Goal: Communication & Community: Answer question/provide support

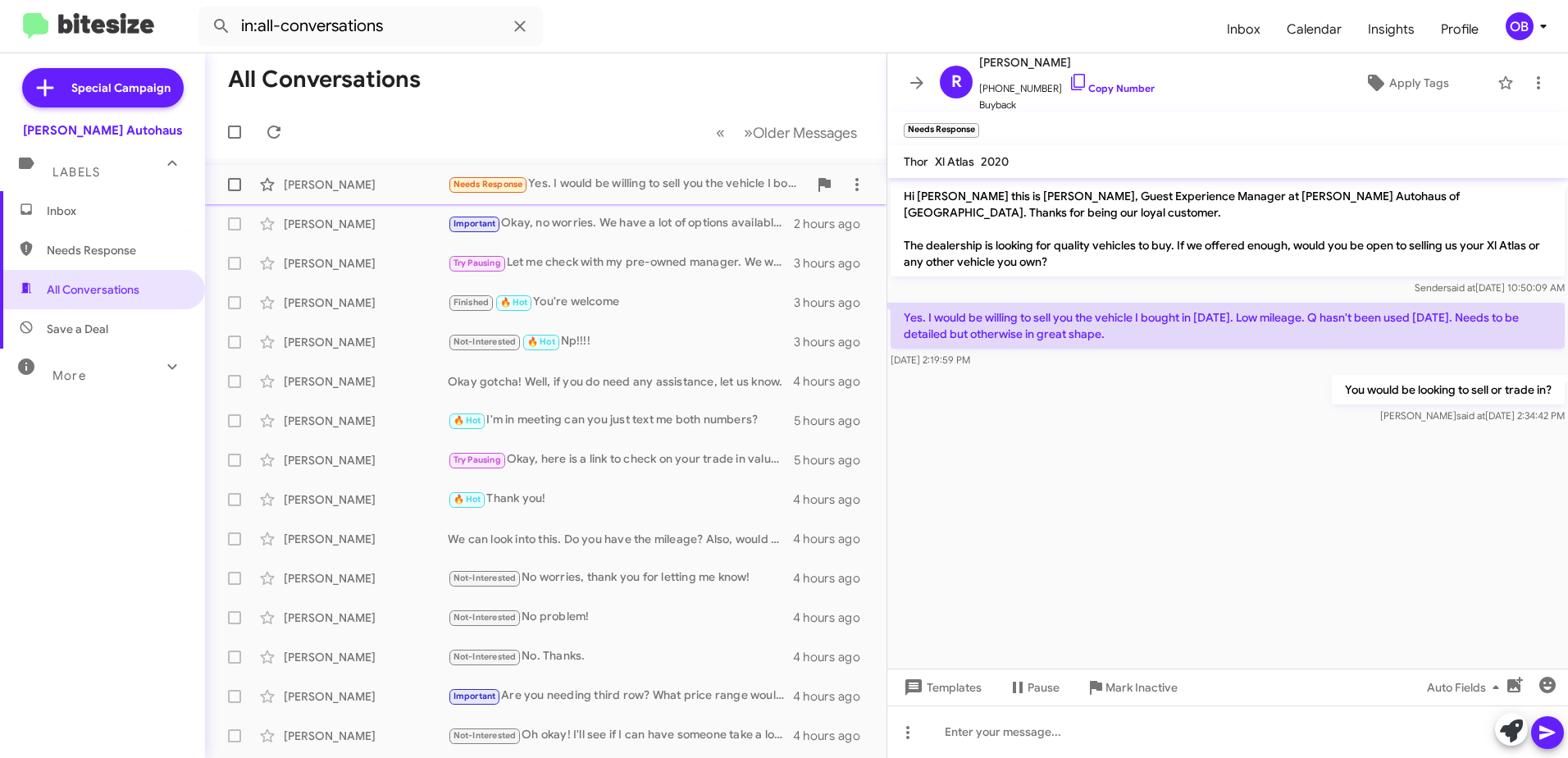
click at [615, 173] on div "Robert Darby Needs Response Yes. I would be willing to sell you the vehicle I b…" at bounding box center [545, 184] width 655 height 32
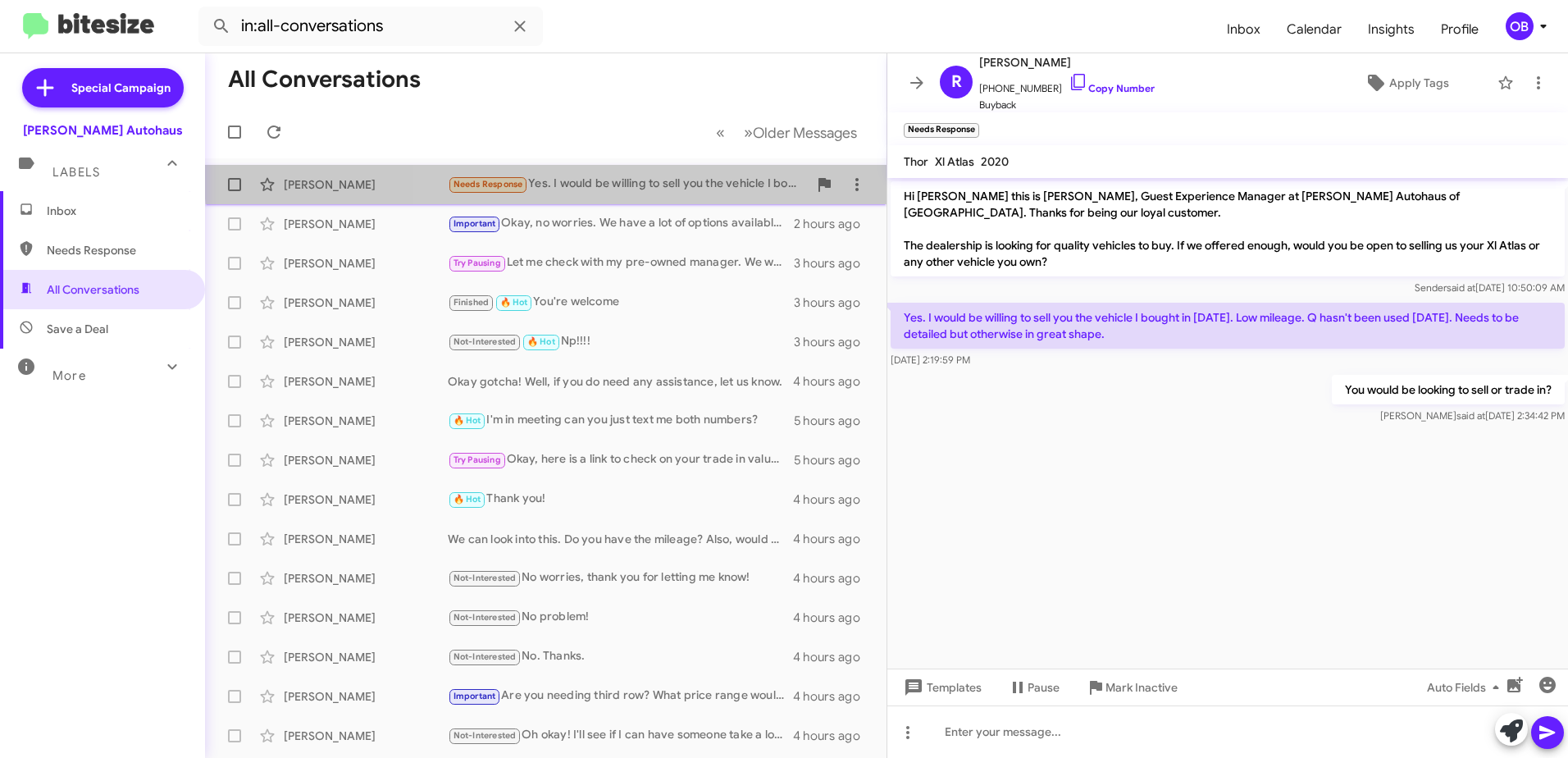
click at [593, 174] on div "Robert Darby Needs Response Yes. I would be willing to sell you the vehicle I b…" at bounding box center [545, 184] width 655 height 32
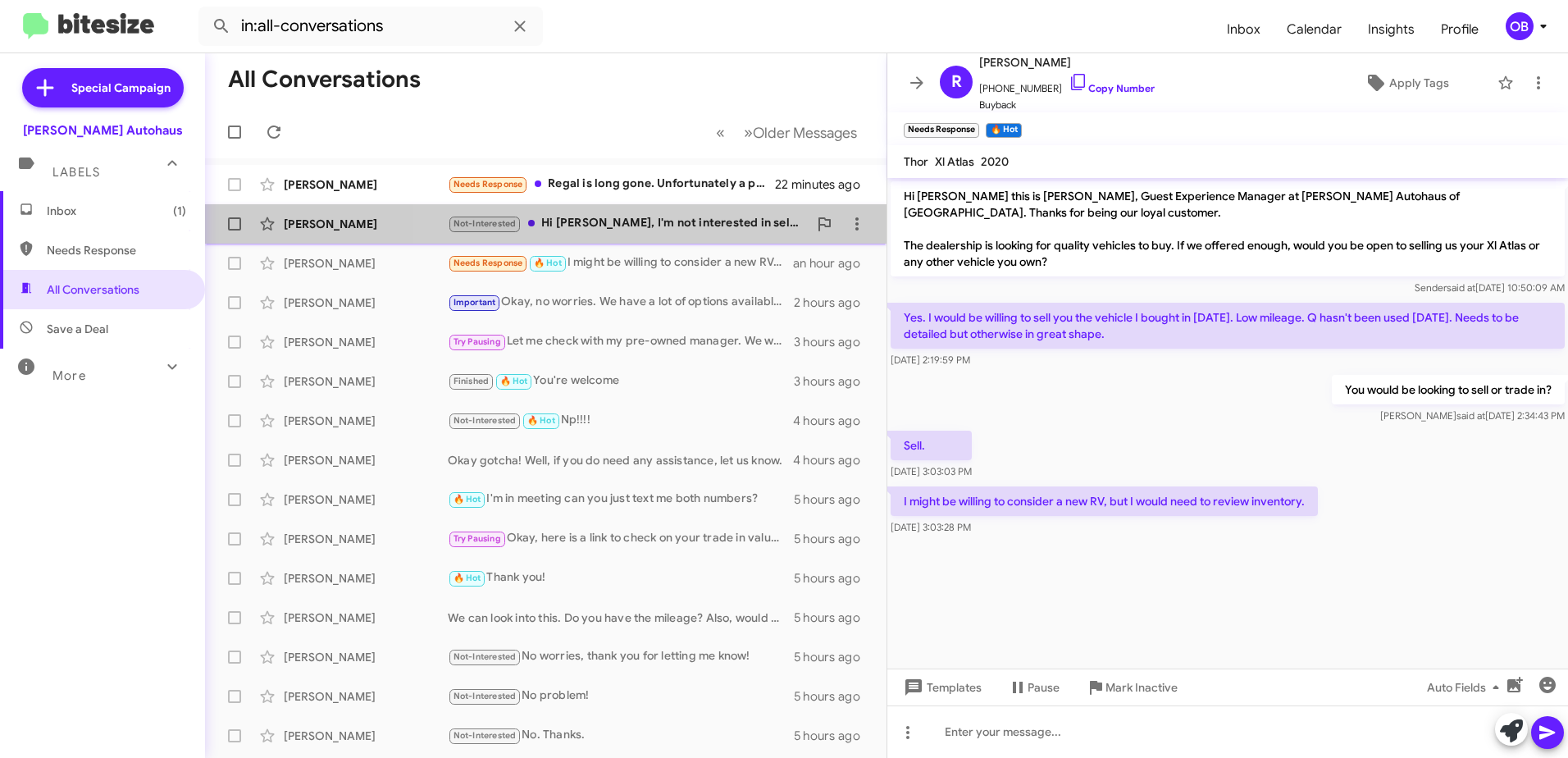
click at [639, 221] on div "Not-Interested Hi Aubrey, I'm not interested in selling my car." at bounding box center [628, 223] width 360 height 19
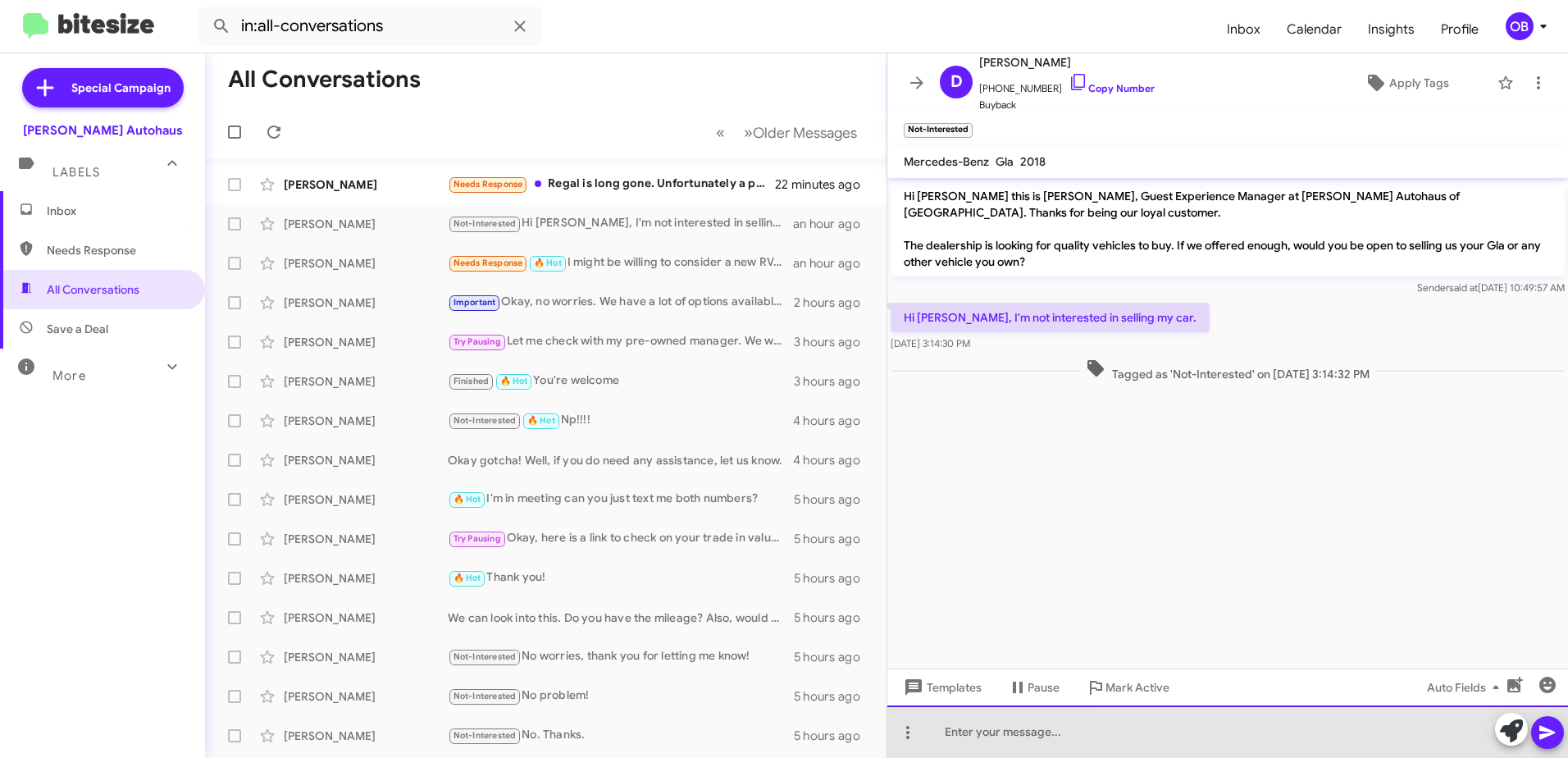
click at [1238, 740] on div at bounding box center [1228, 731] width 681 height 52
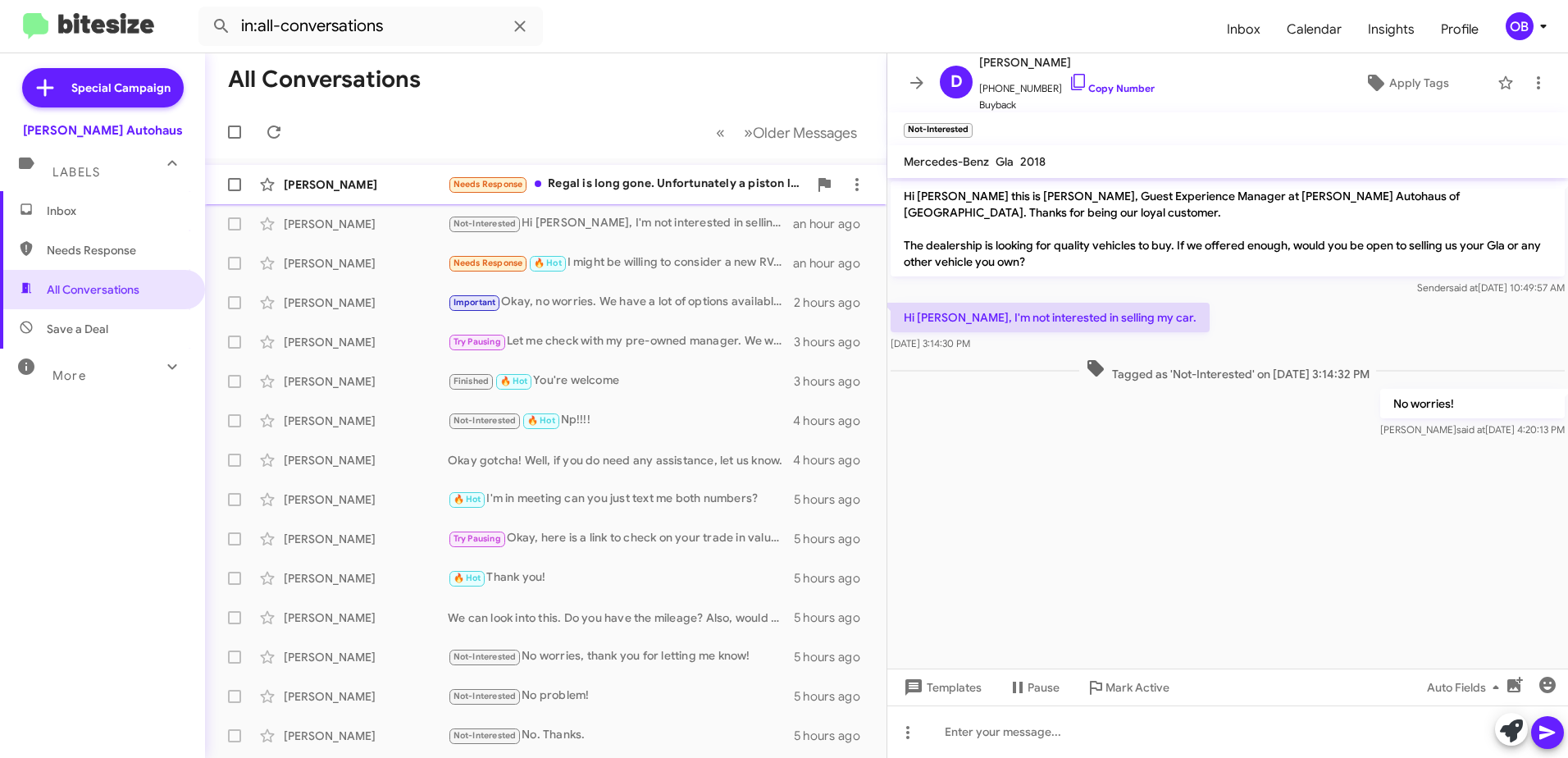
click at [580, 191] on div "Needs Response Regal is long gone. Unfortunately a piston let go in the engine …" at bounding box center [628, 184] width 360 height 19
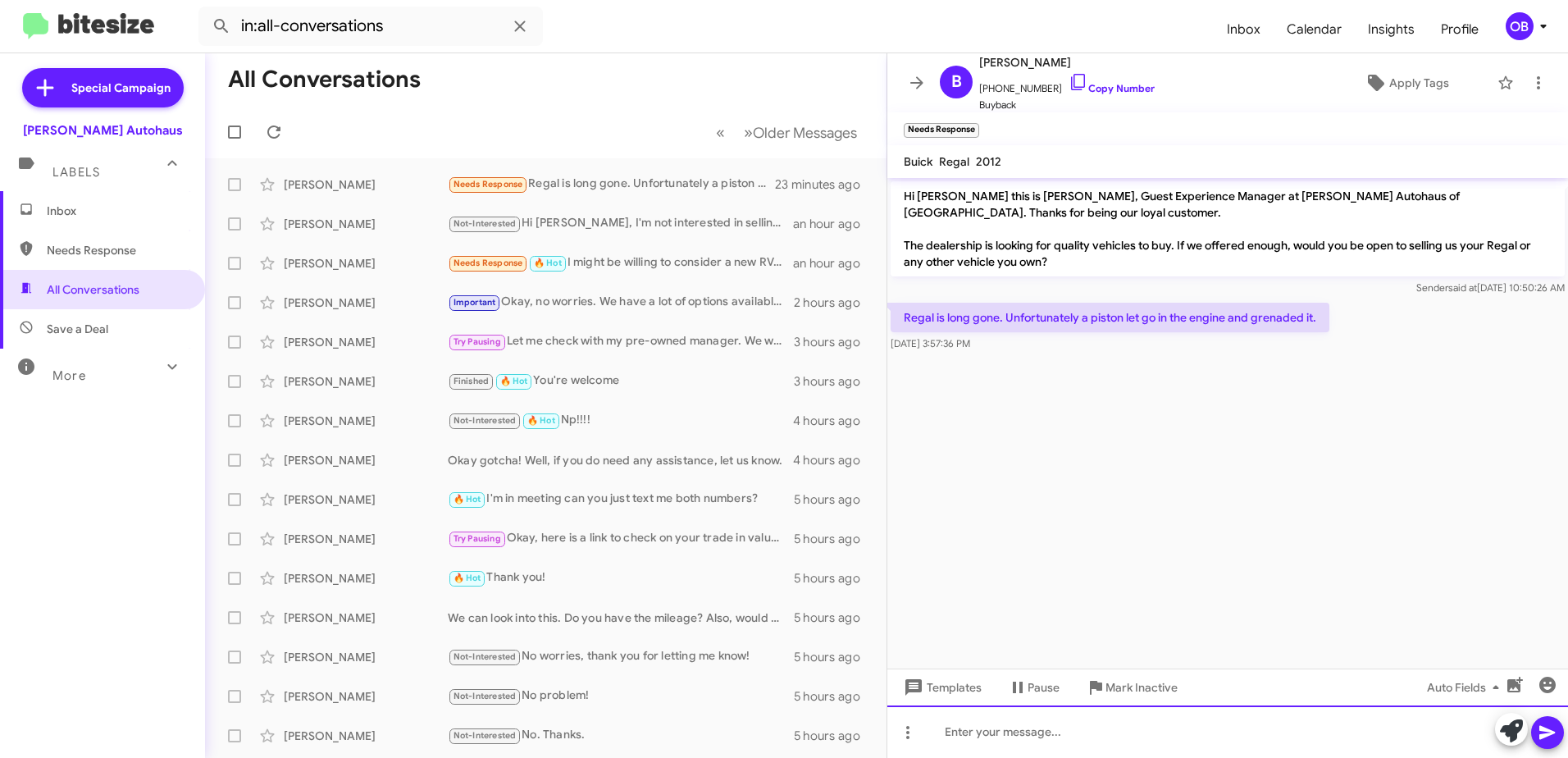
click at [1053, 743] on div at bounding box center [1228, 731] width 681 height 52
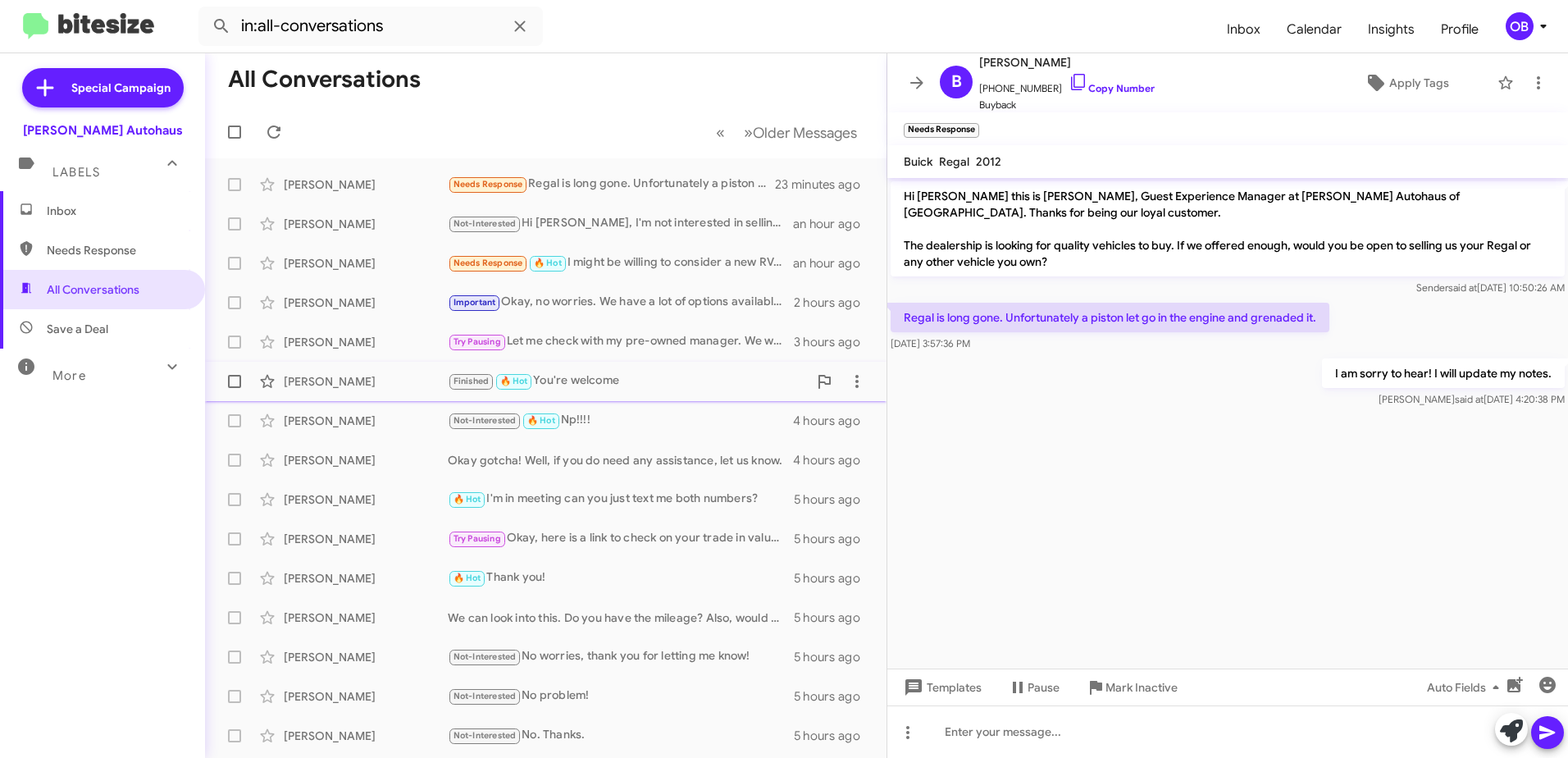
click at [600, 388] on div "Finished 🔥 Hot You're welcome" at bounding box center [628, 380] width 360 height 19
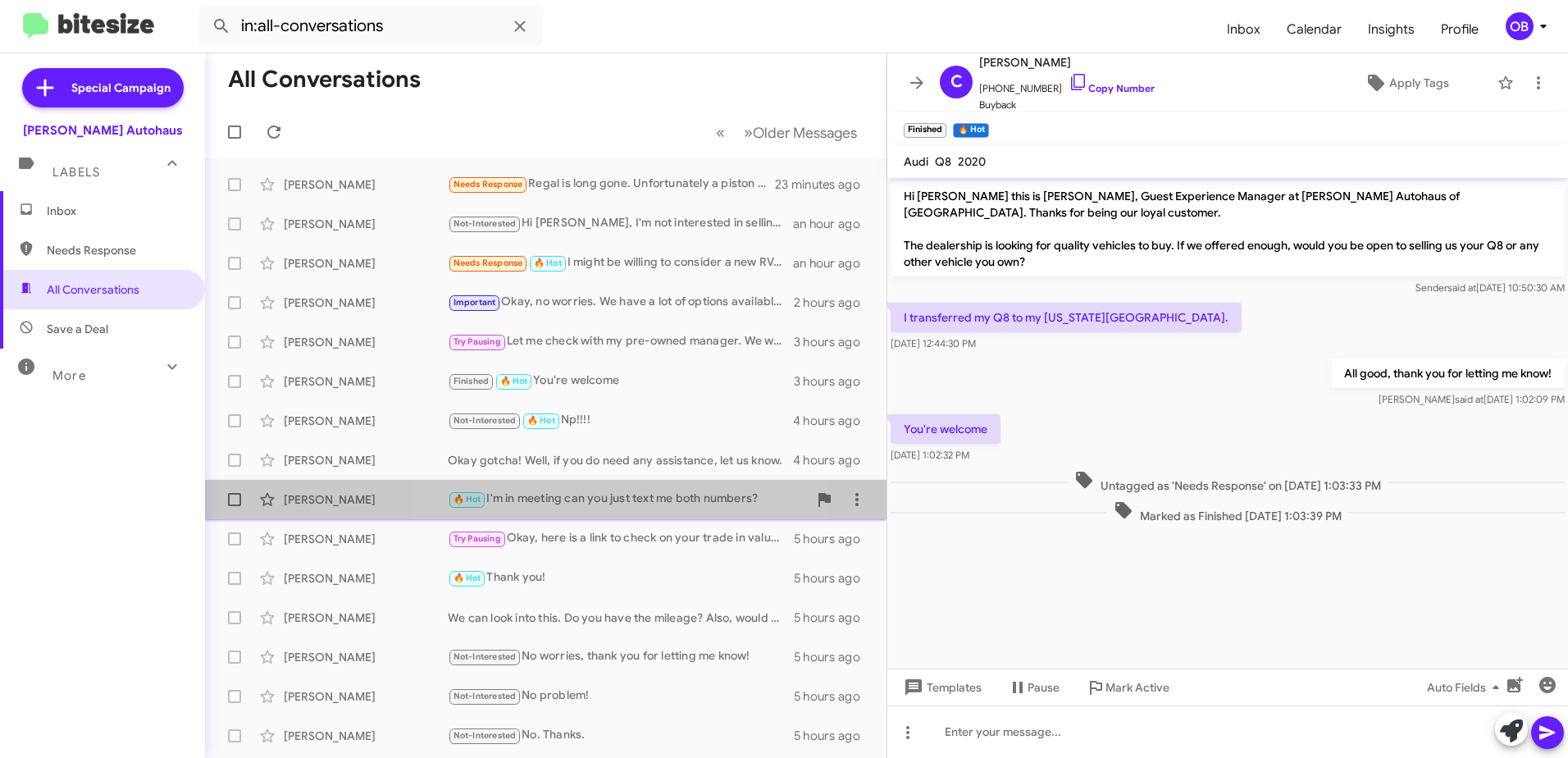
click at [608, 503] on div "🔥 Hot I'm in meeting can you just text me both numbers?" at bounding box center [628, 498] width 360 height 19
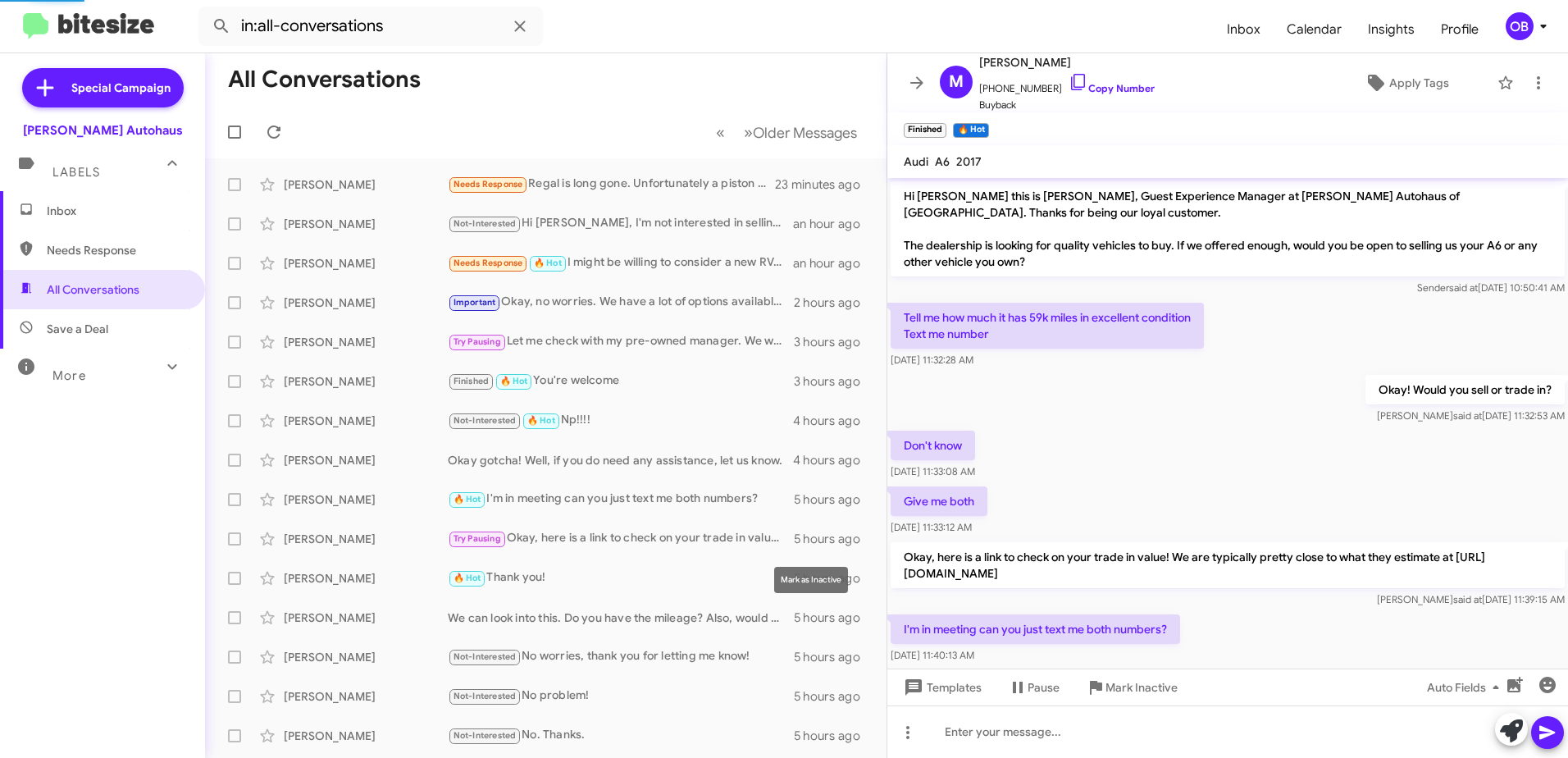
scroll to position [27, 0]
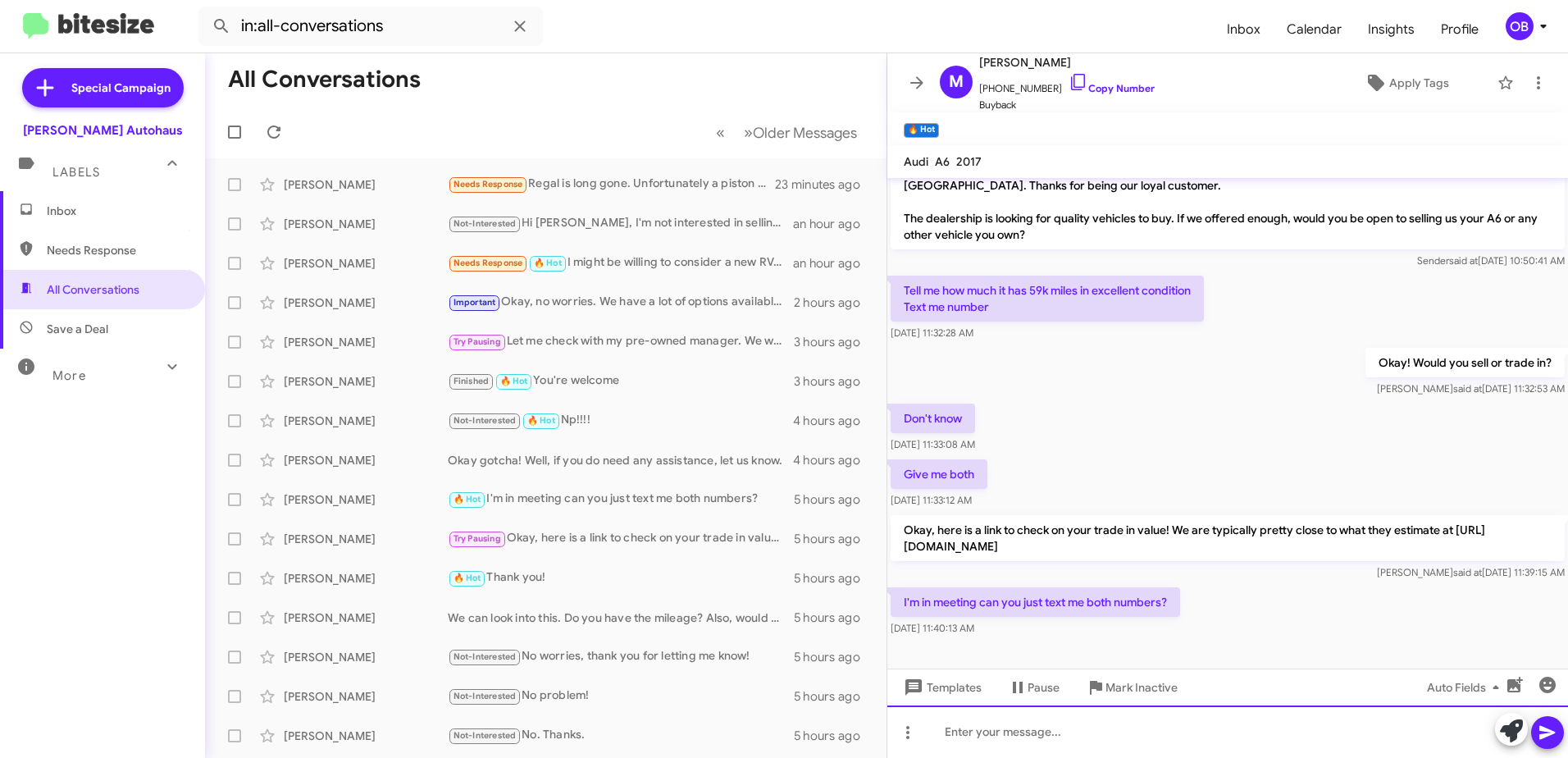
click at [1071, 729] on div at bounding box center [1228, 731] width 681 height 52
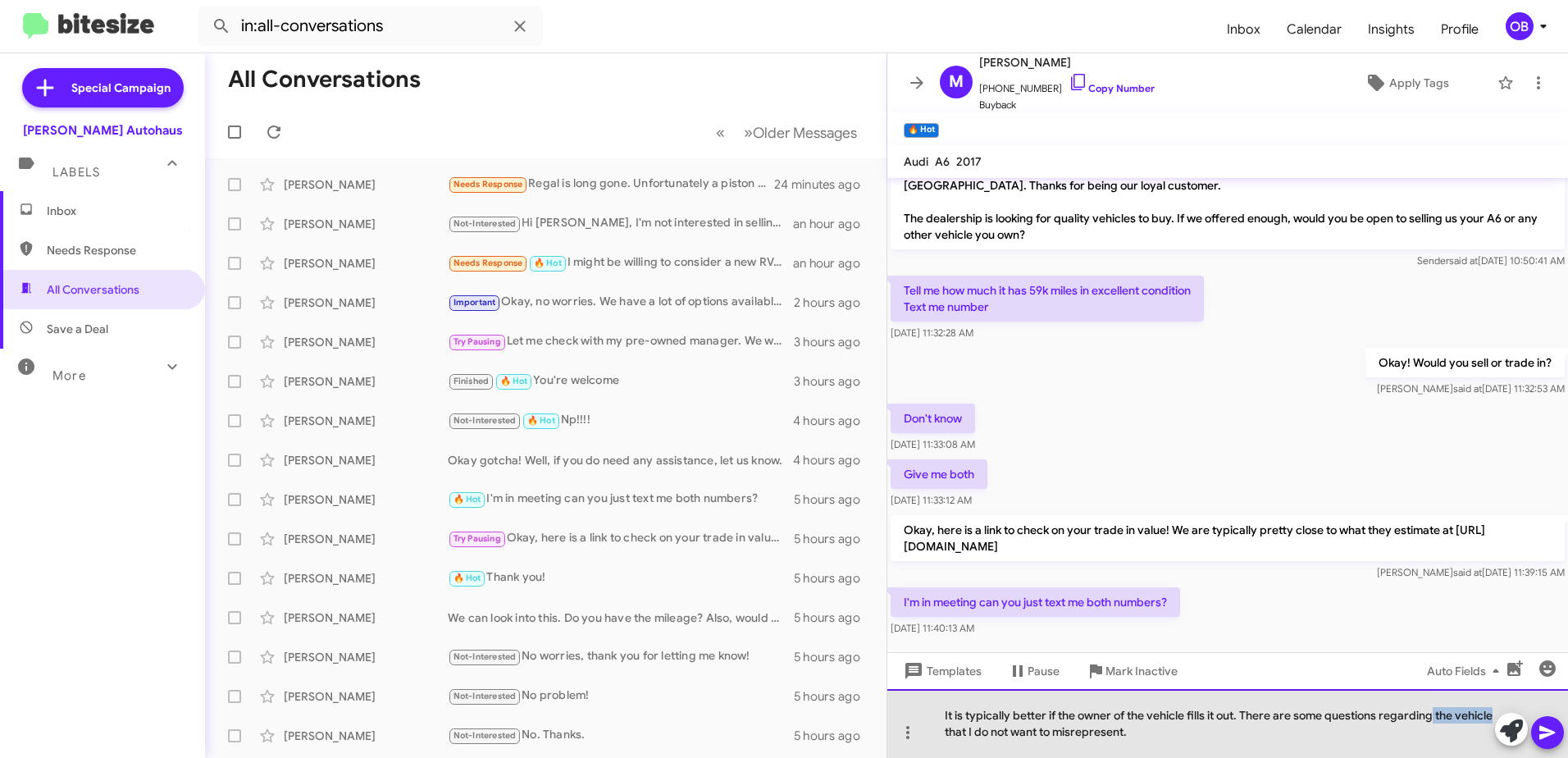
drag, startPoint x: 981, startPoint y: 734, endPoint x: 1437, endPoint y: 715, distance: 456.4
click at [1437, 715] on div "It is typically better if the owner of the vehicle fills it out. There are some…" at bounding box center [1228, 723] width 681 height 69
drag, startPoint x: 1480, startPoint y: 716, endPoint x: 1467, endPoint y: 717, distance: 13.0
click at [1467, 717] on div "It is typically better if the owner of the vehicle fills it out. There are some…" at bounding box center [1228, 723] width 681 height 69
click at [1178, 741] on div "It is typically better if the owner of the vehicle fills it out. There are some…" at bounding box center [1228, 723] width 681 height 69
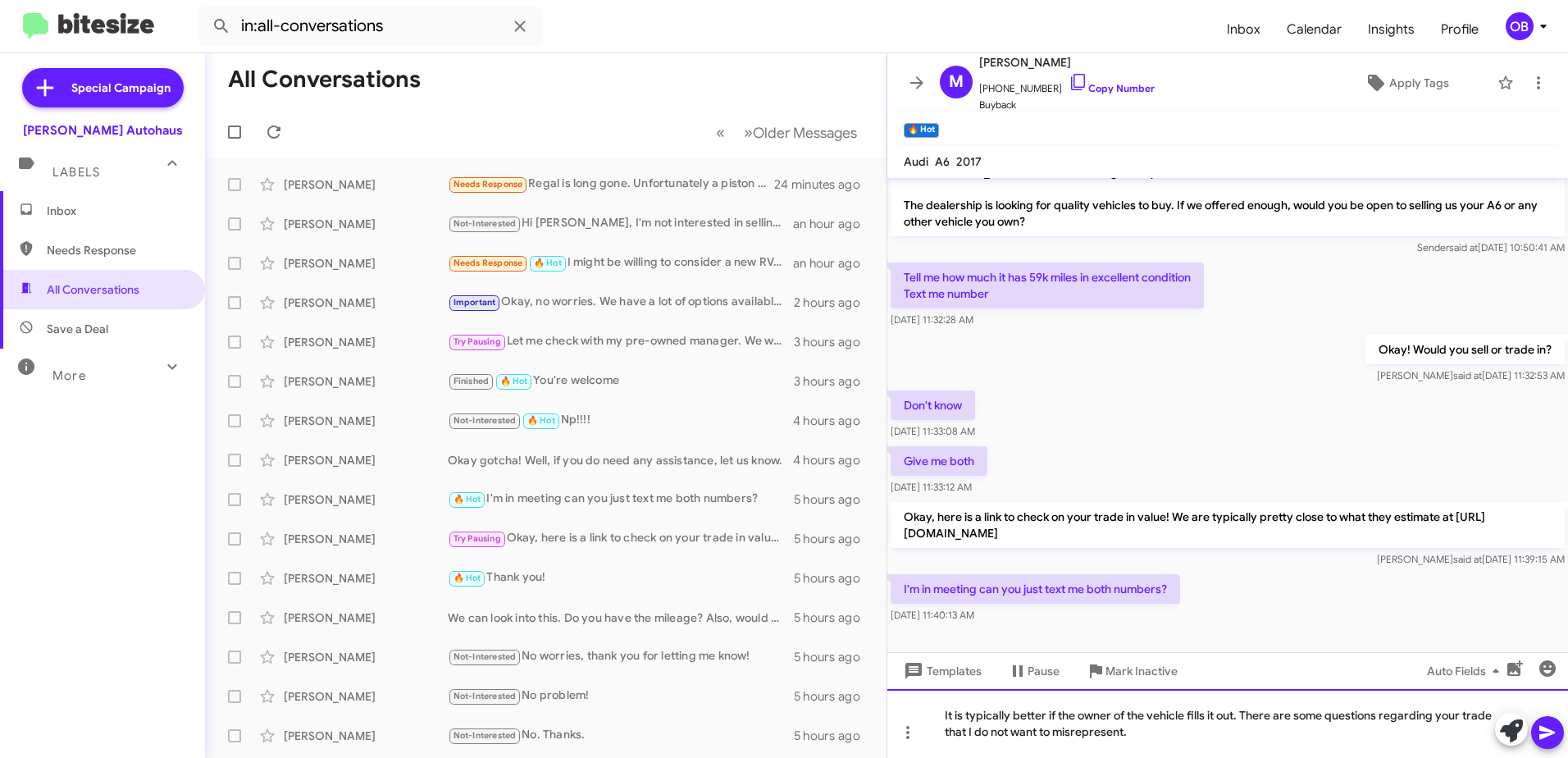
scroll to position [43, 0]
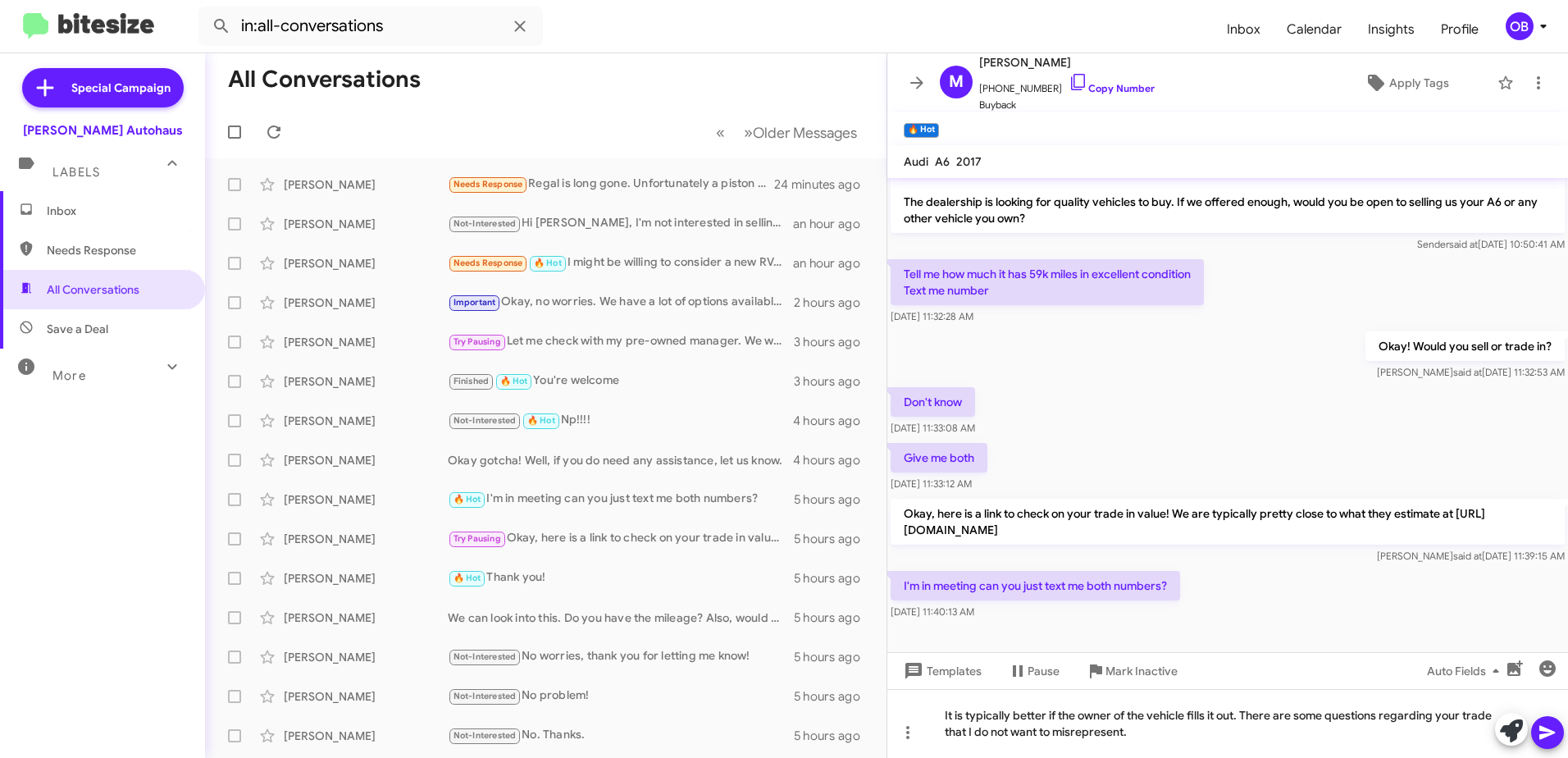
click at [1552, 724] on icon at bounding box center [1548, 732] width 20 height 20
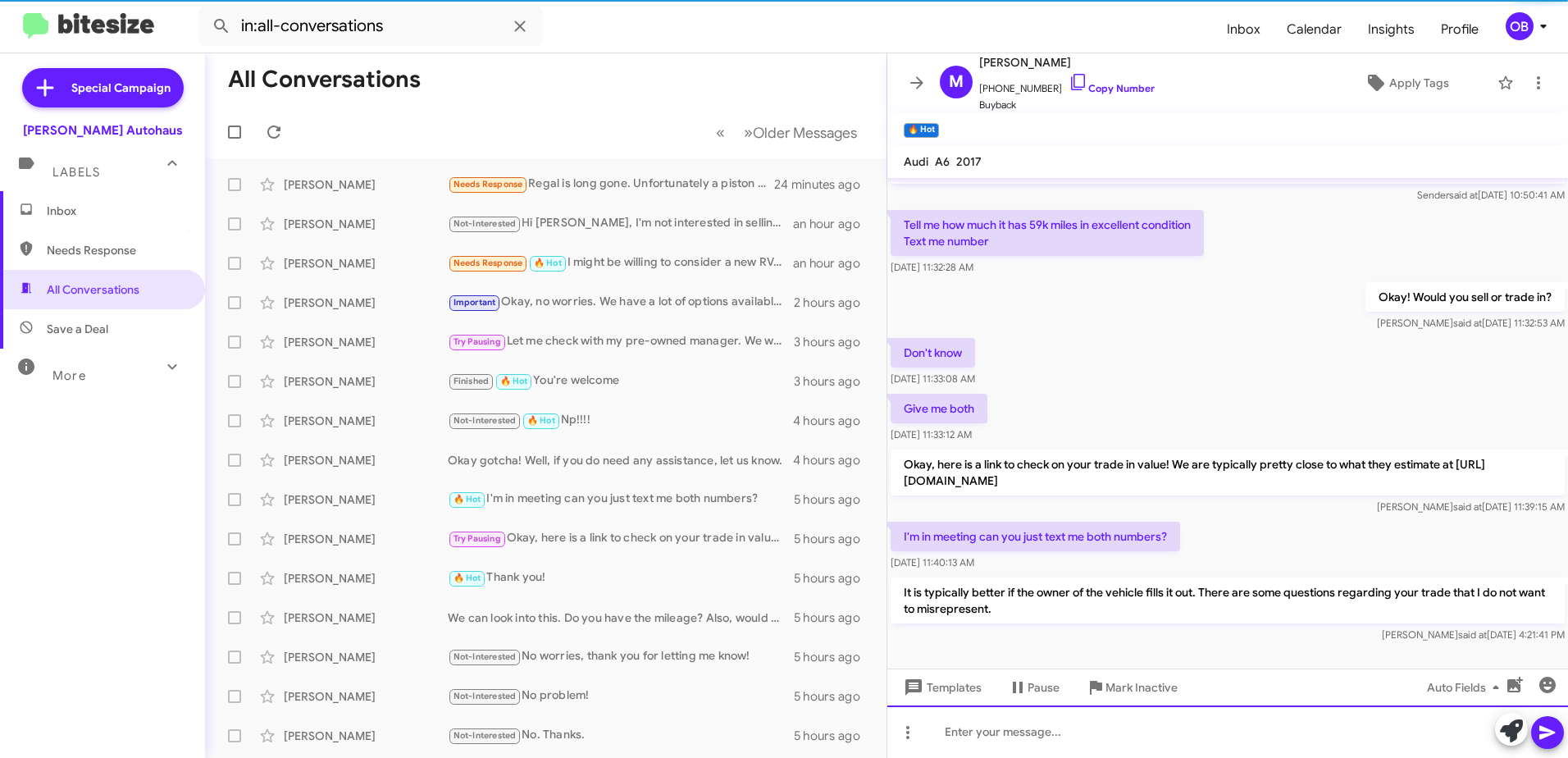
scroll to position [103, 0]
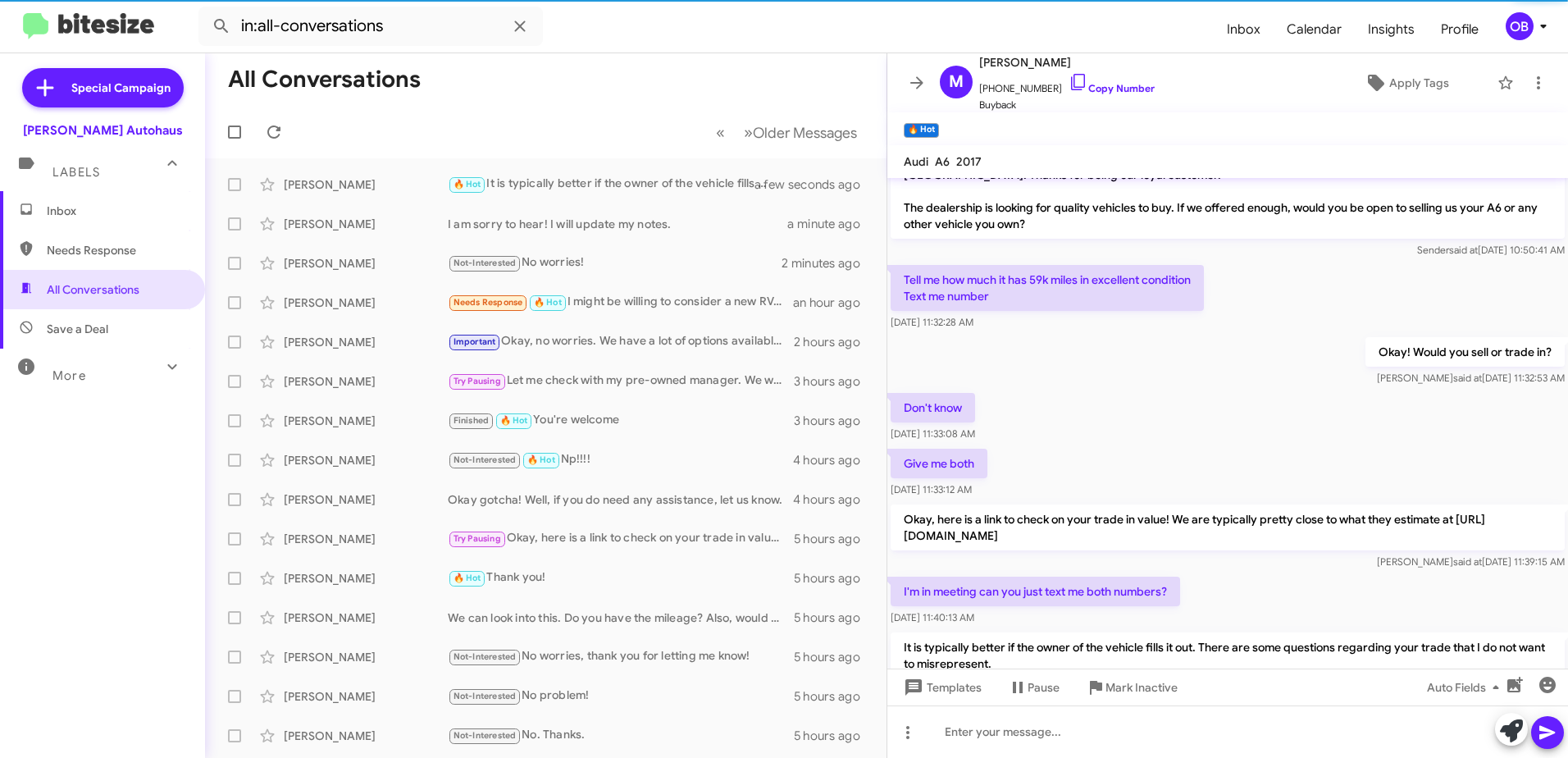
scroll to position [103, 0]
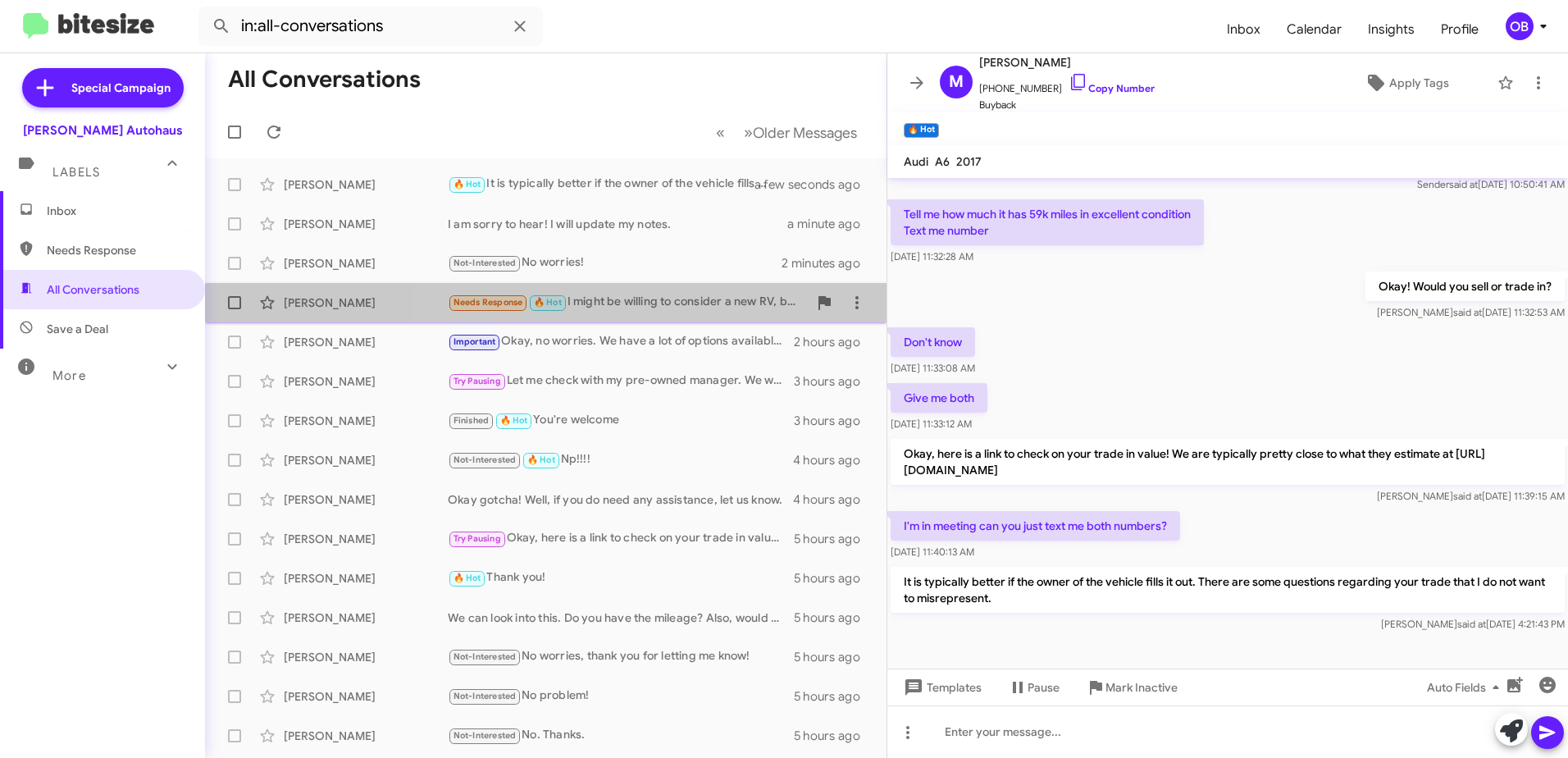
click at [749, 298] on div "Needs Response 🔥 Hot I might be willing to consider a new RV, but I would need …" at bounding box center [628, 302] width 360 height 19
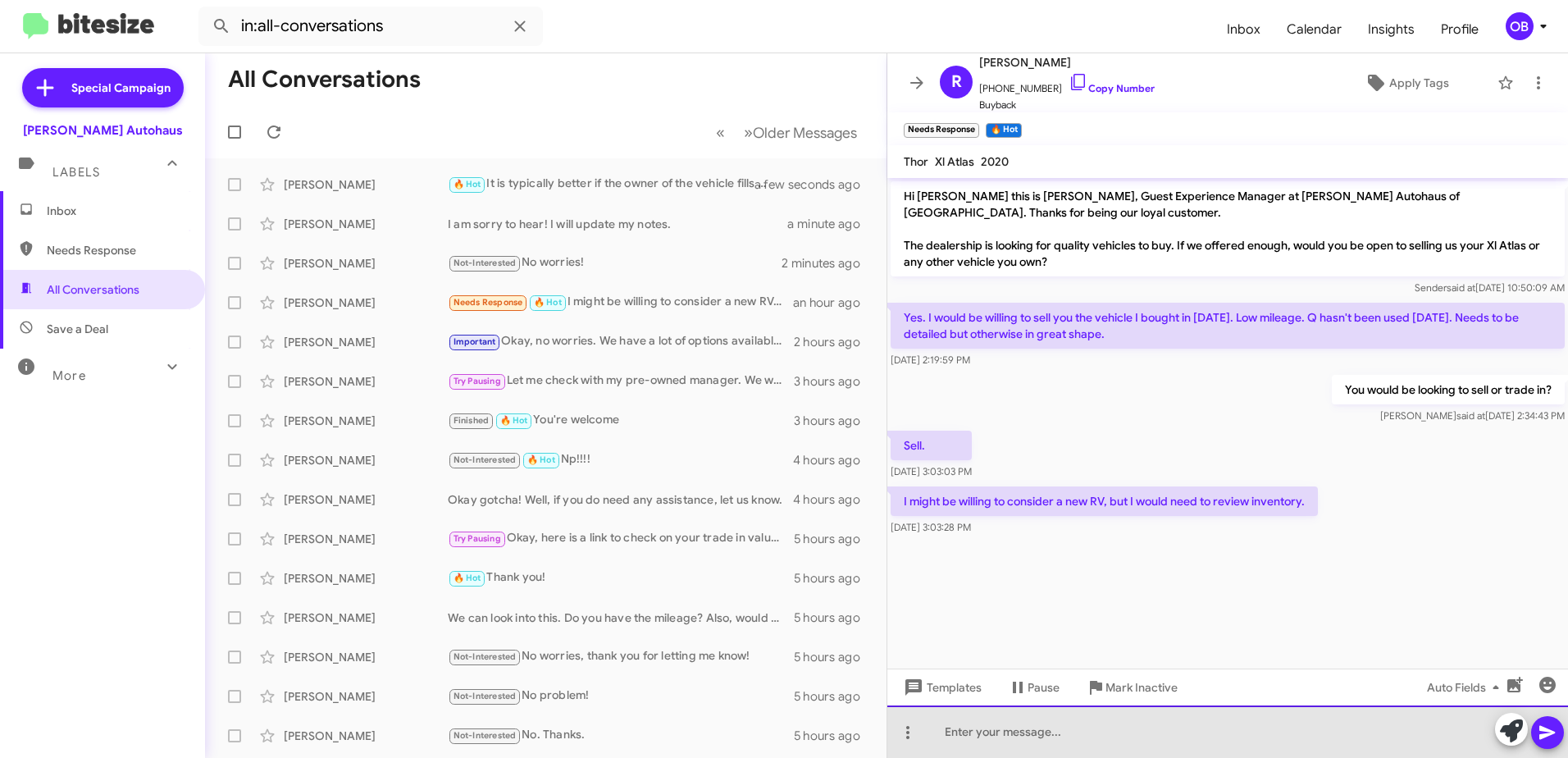
click at [980, 735] on div at bounding box center [1228, 731] width 681 height 52
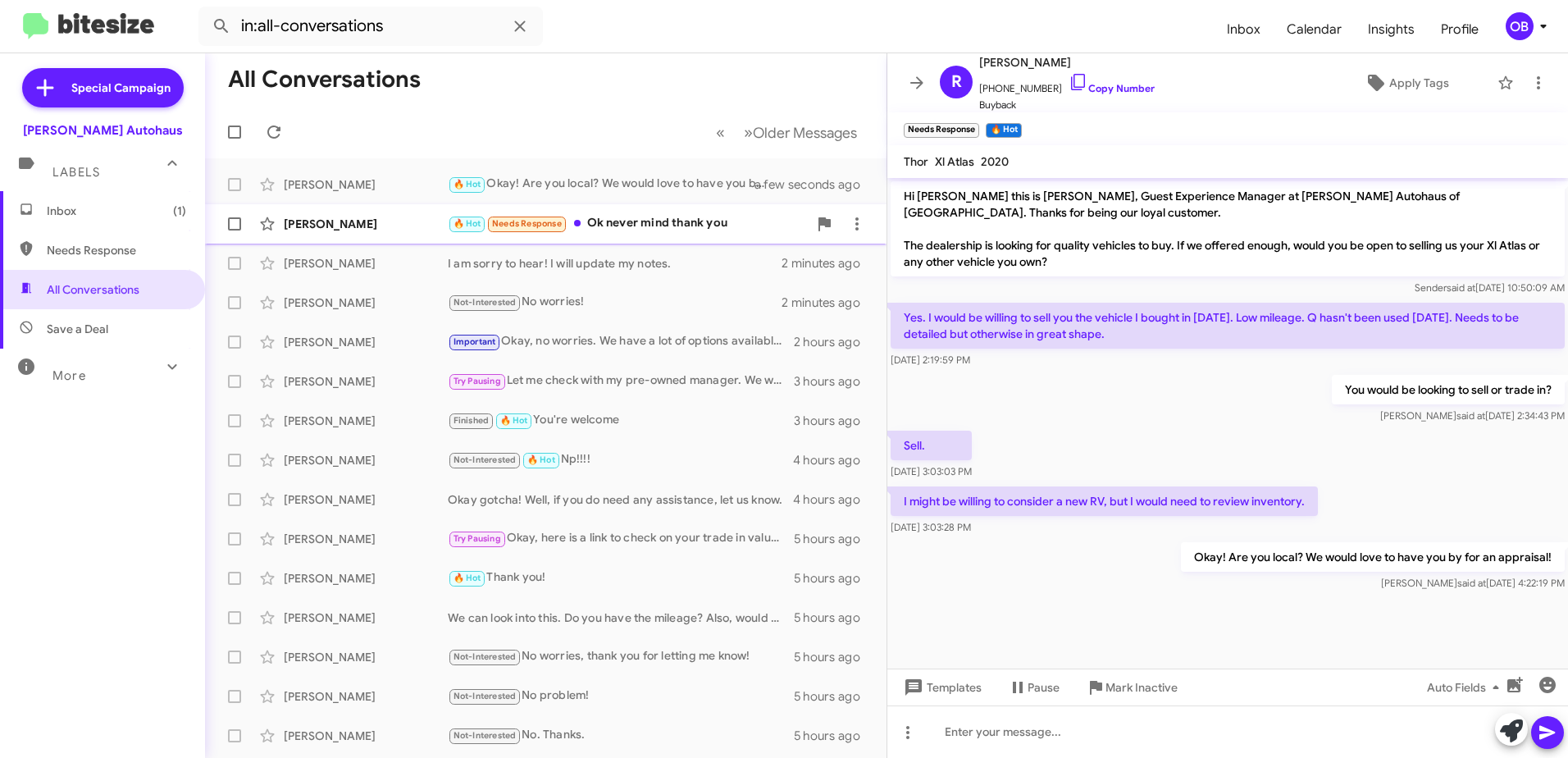
click at [687, 231] on div "🔥 Hot Needs Response Ok never mind thank you" at bounding box center [628, 223] width 360 height 19
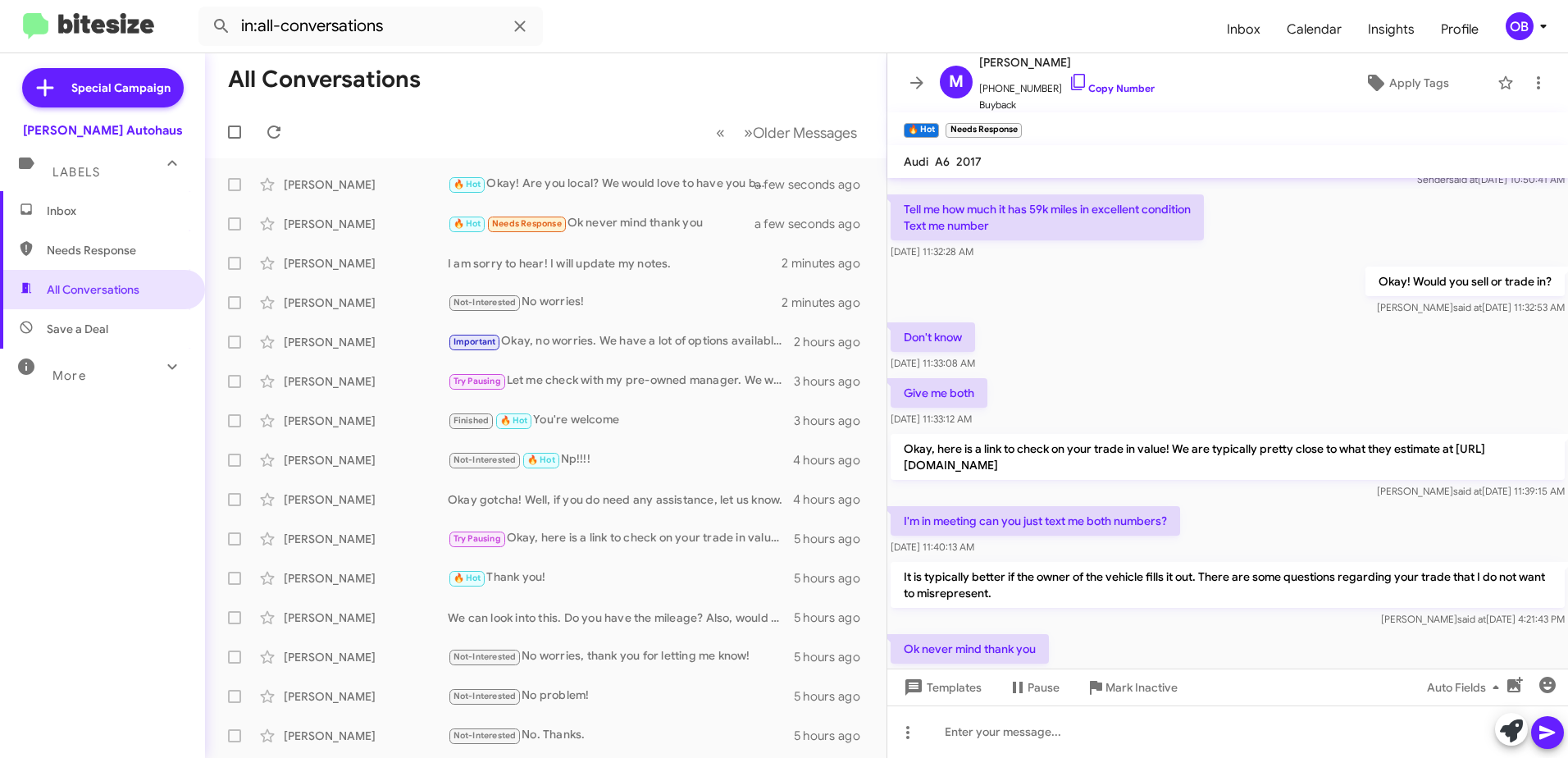
scroll to position [163, 0]
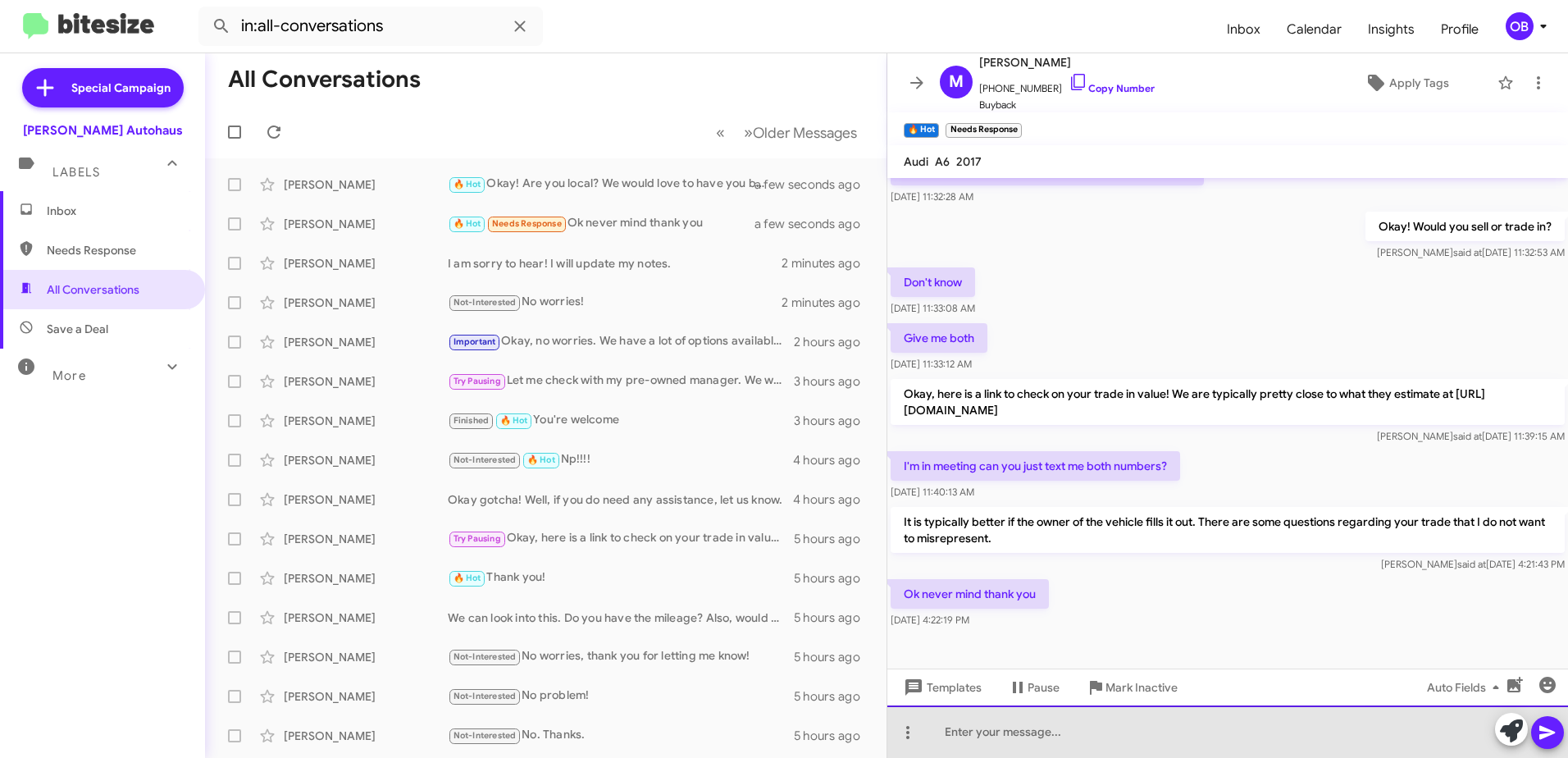
click at [1155, 725] on div at bounding box center [1228, 731] width 681 height 52
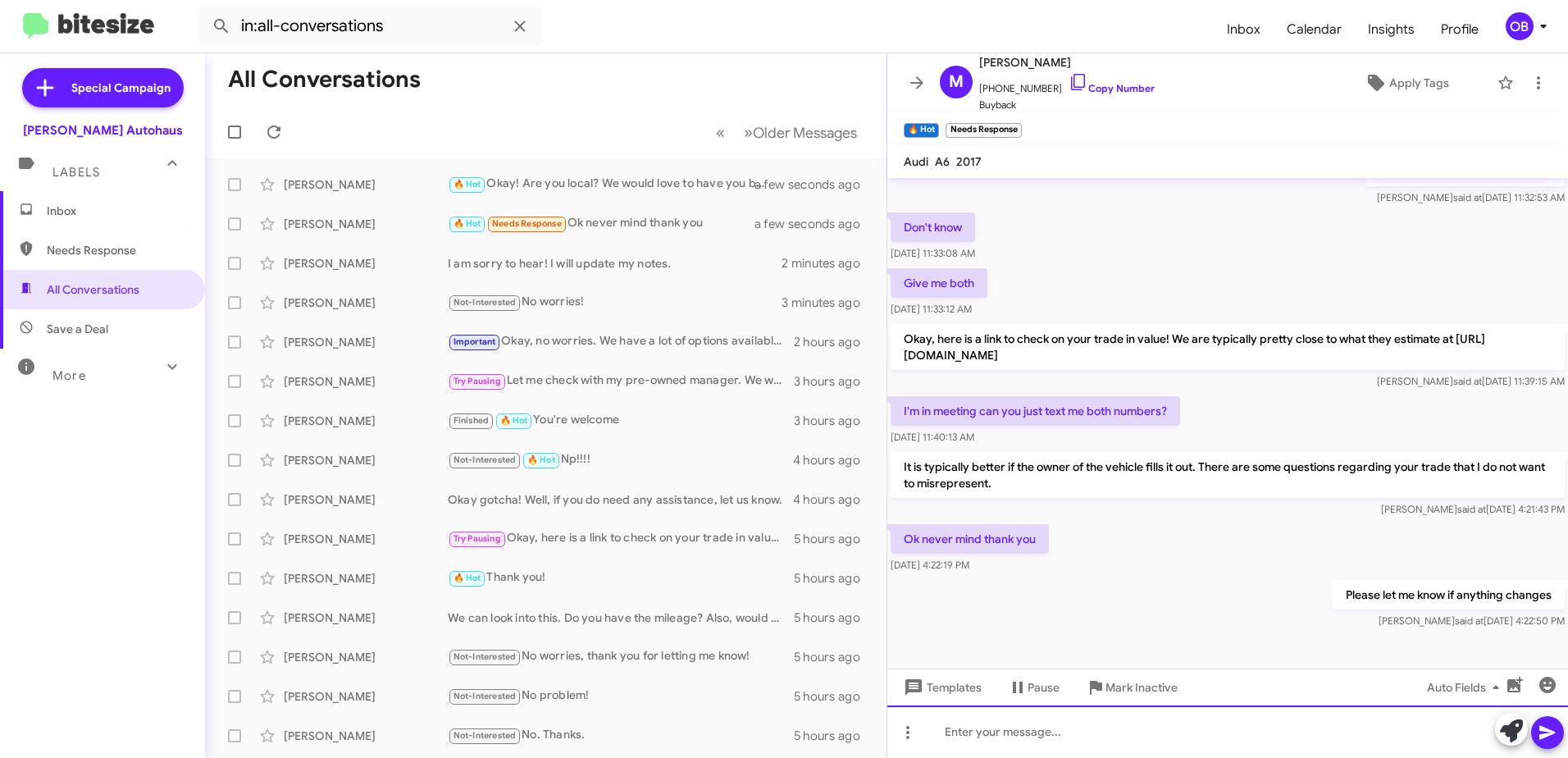
scroll to position [223, 0]
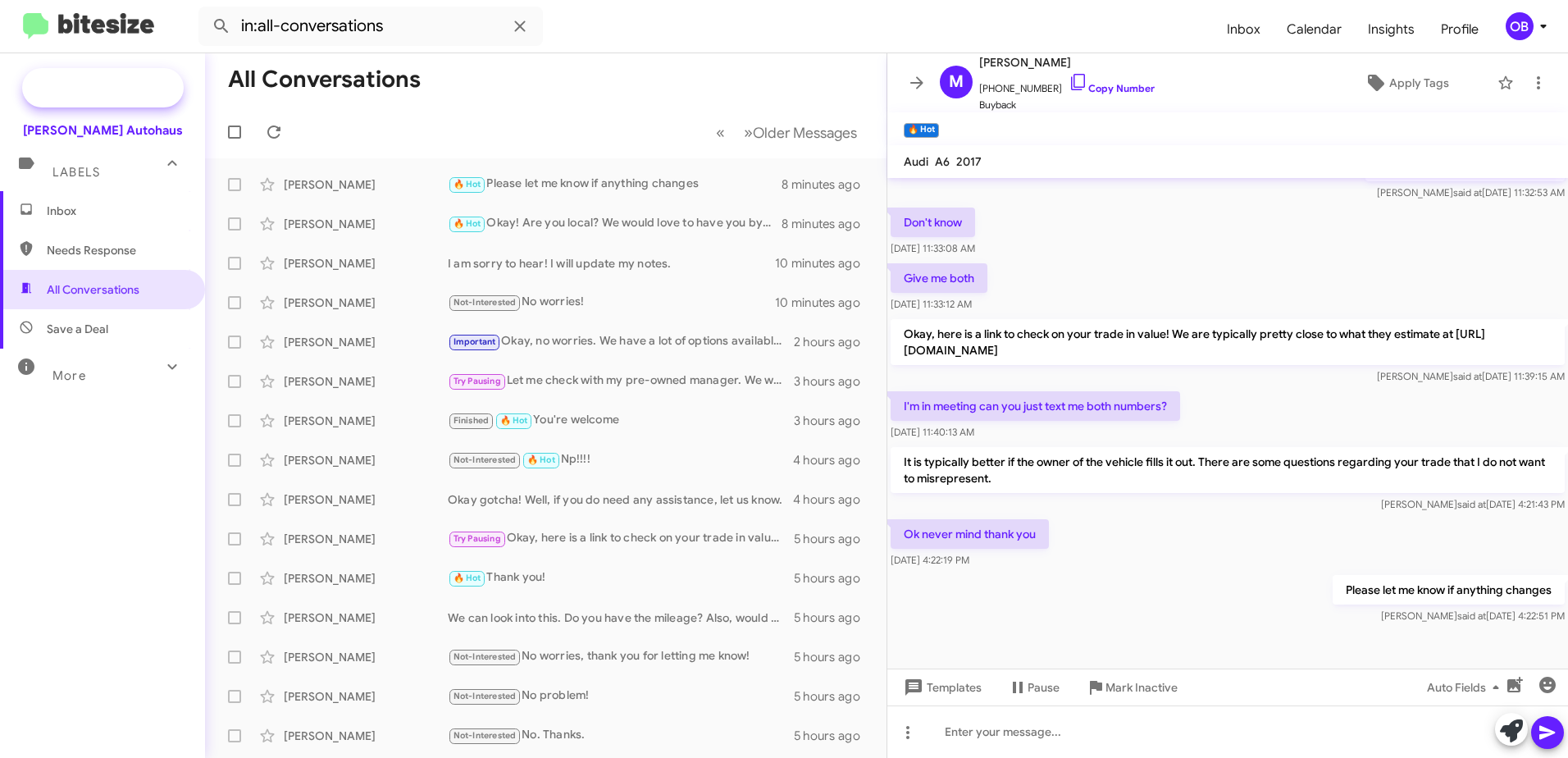
scroll to position [82, 0]
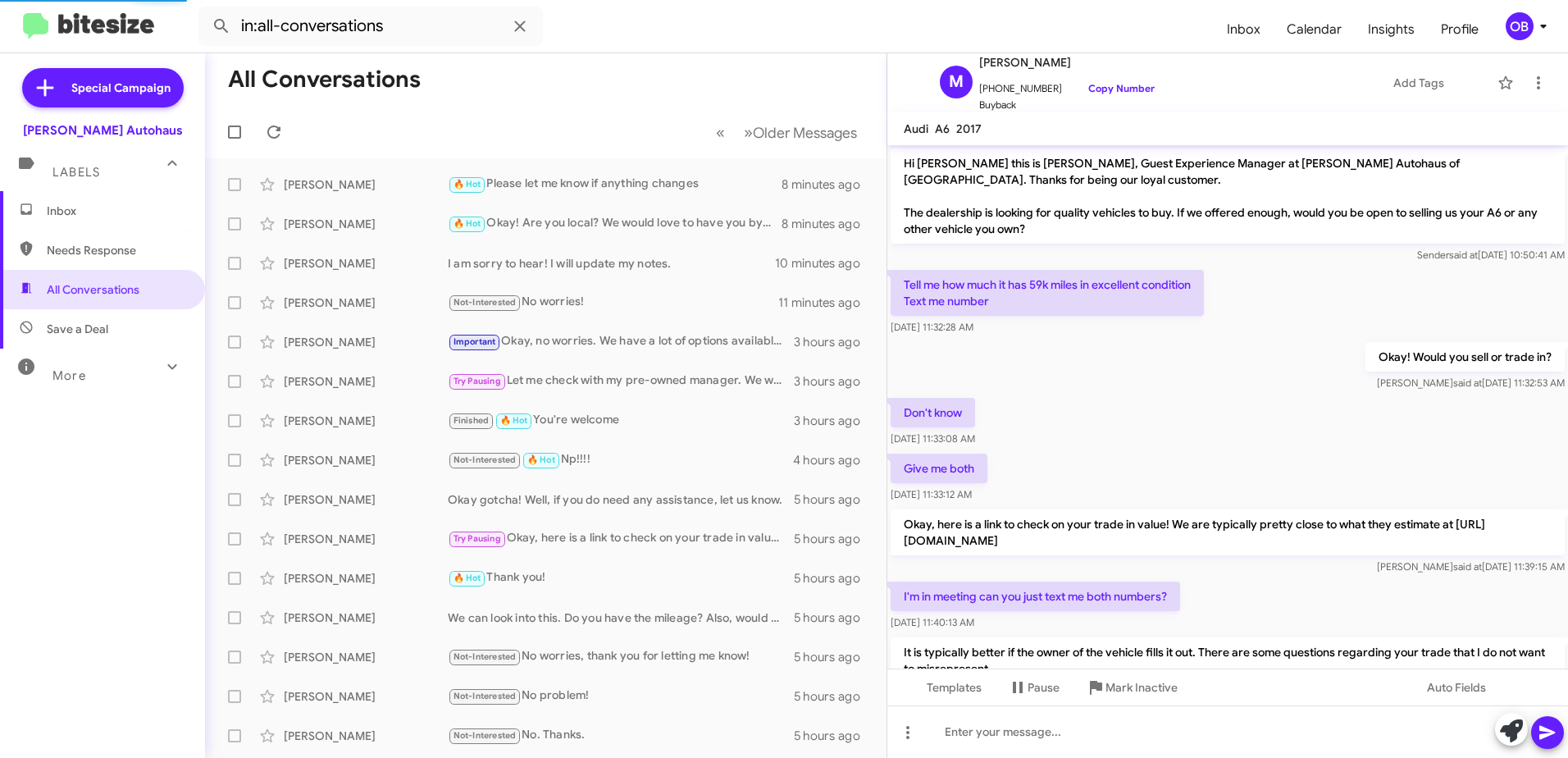
scroll to position [191, 0]
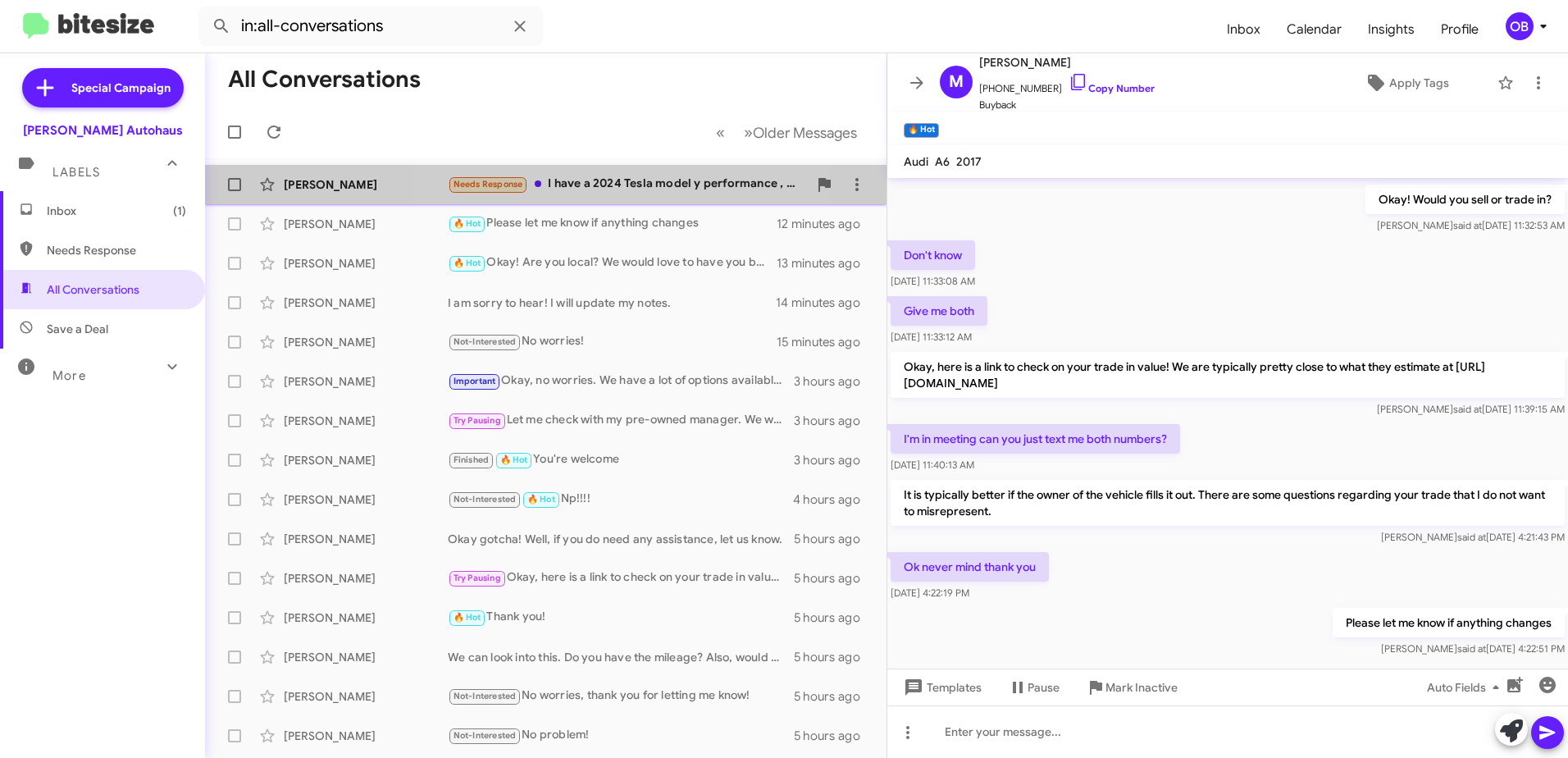
click at [627, 184] on div "Needs Response I have a 2024 Tesla model y performance , or a 2016 gmc seairra" at bounding box center [628, 184] width 360 height 19
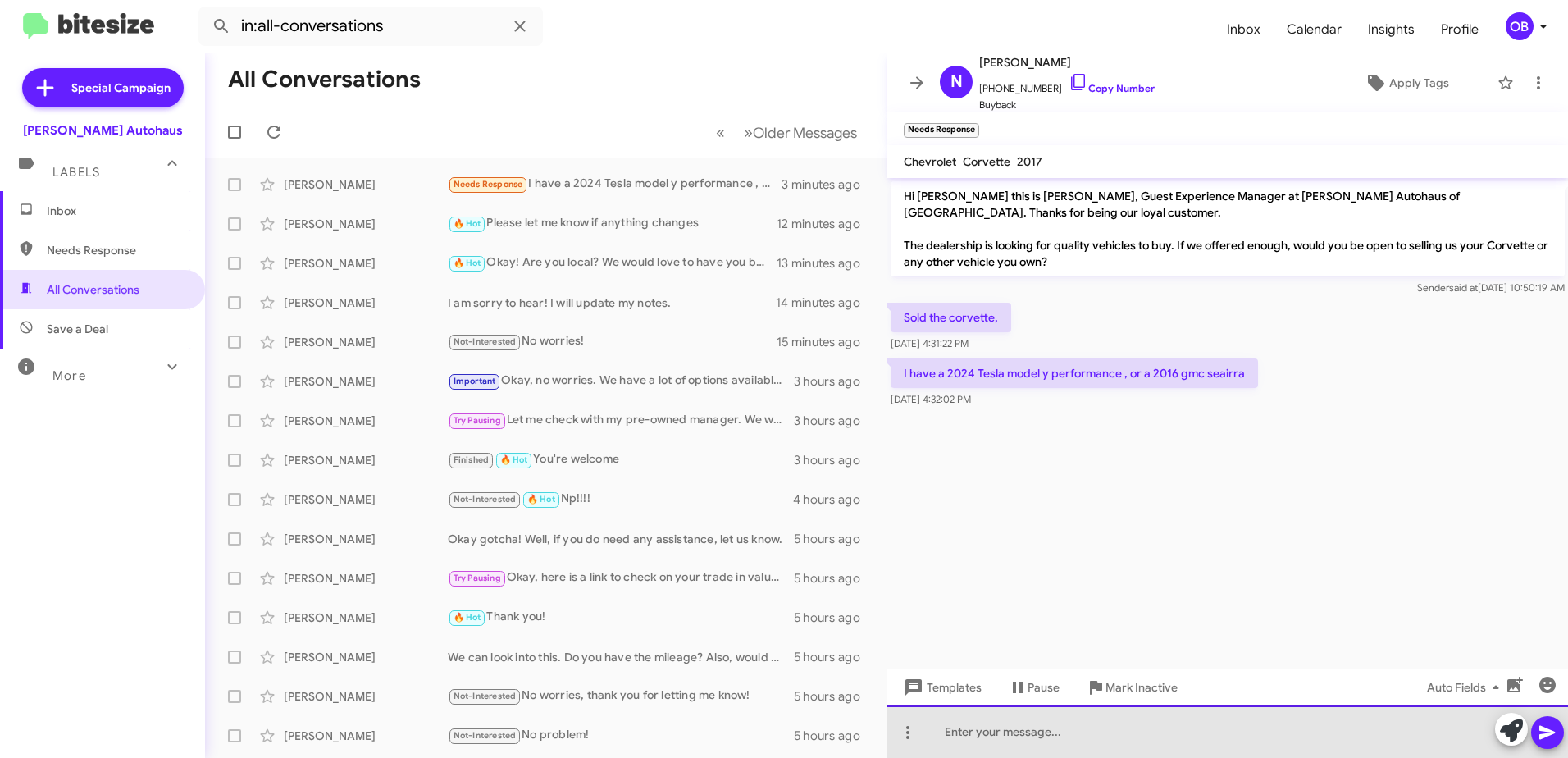
click at [973, 730] on div at bounding box center [1228, 731] width 681 height 52
click at [1149, 731] on div "Okay! Were you interested in trading either of those vehicle?" at bounding box center [1228, 731] width 681 height 52
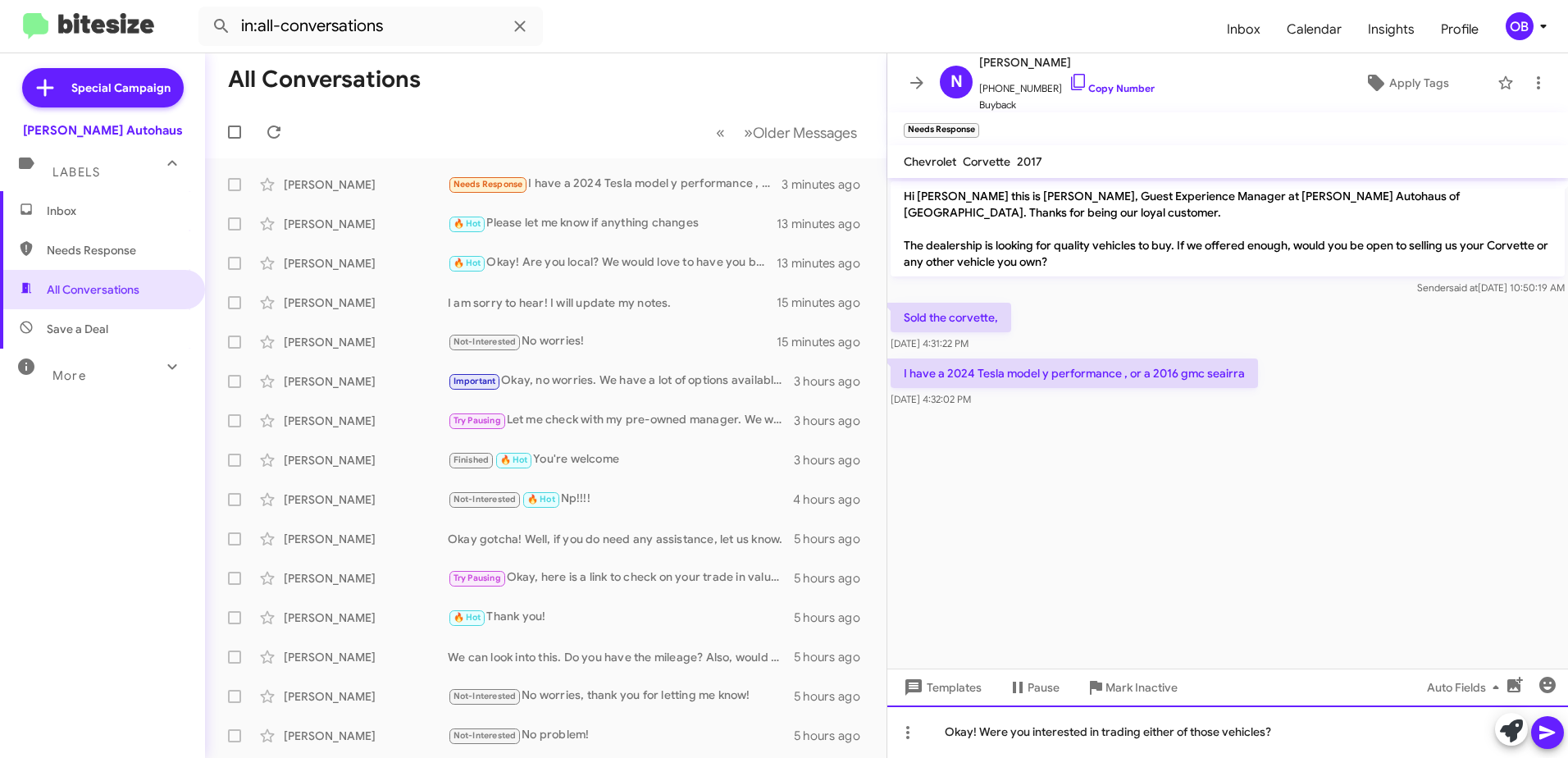
click at [1302, 742] on div "Okay! Were you interested in trading either of those vehicles?" at bounding box center [1228, 731] width 681 height 52
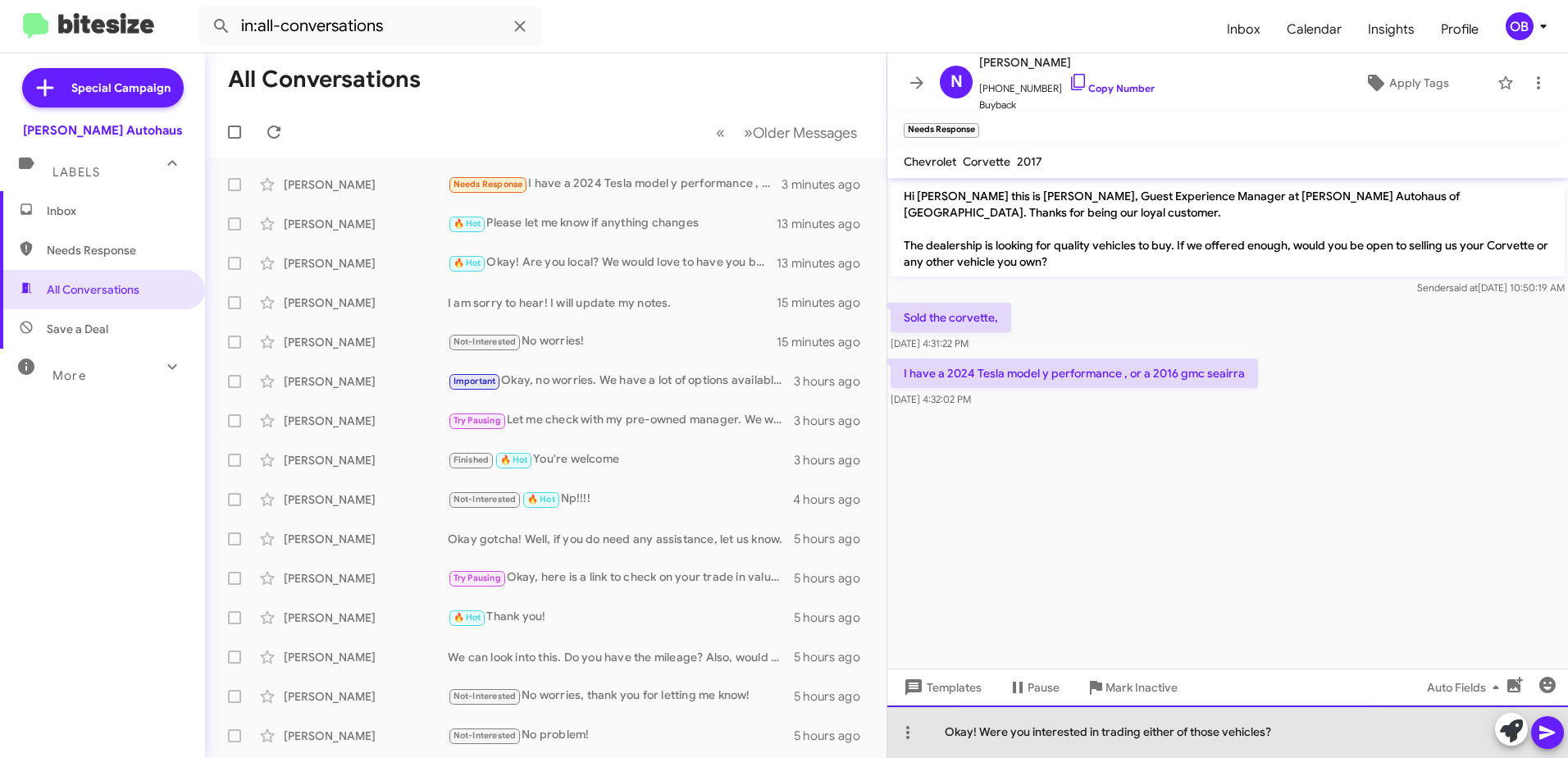
click at [1159, 725] on div "Okay! Were you interested in trading either of those vehicles?" at bounding box center [1228, 731] width 681 height 52
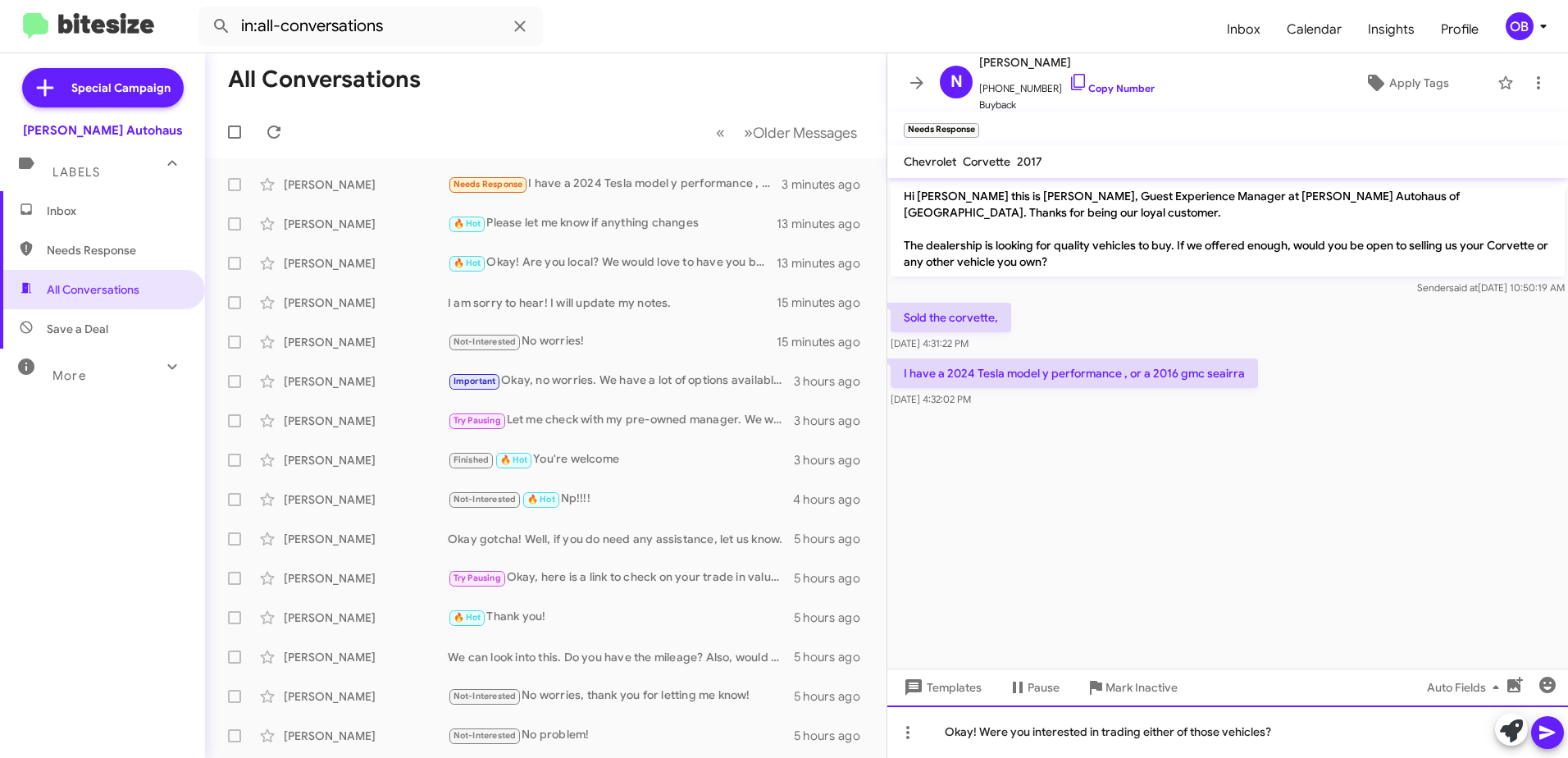
click at [1178, 720] on div "Okay! Were you interested in trading either of those vehicles?" at bounding box center [1228, 731] width 681 height 52
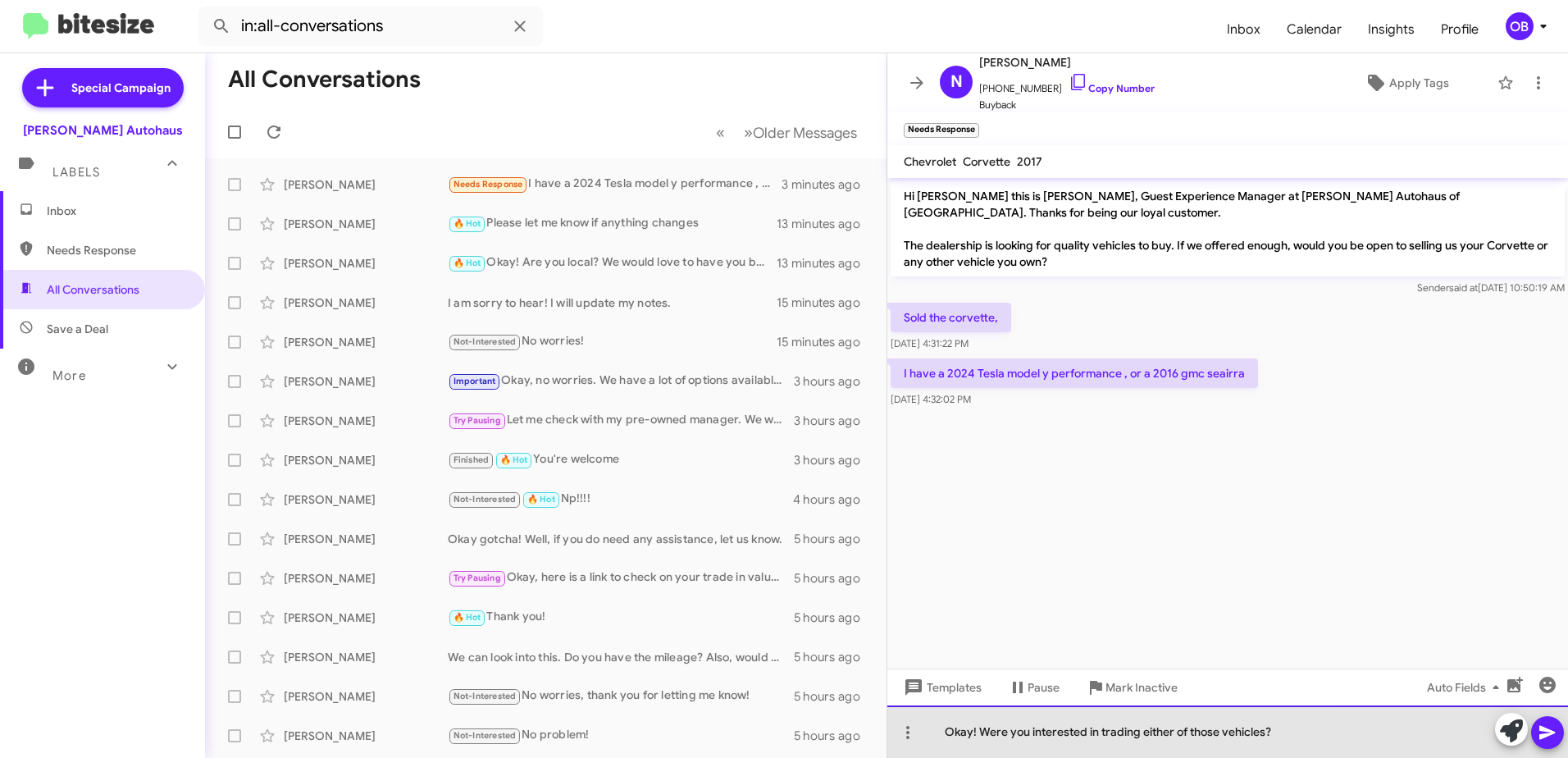
click at [1142, 731] on div "Okay! Were you interested in trading either of those vehicles?" at bounding box center [1228, 731] width 681 height 52
click at [1327, 733] on div "Okay! Were you interested in trading in either of those vehicles?" at bounding box center [1228, 731] width 681 height 52
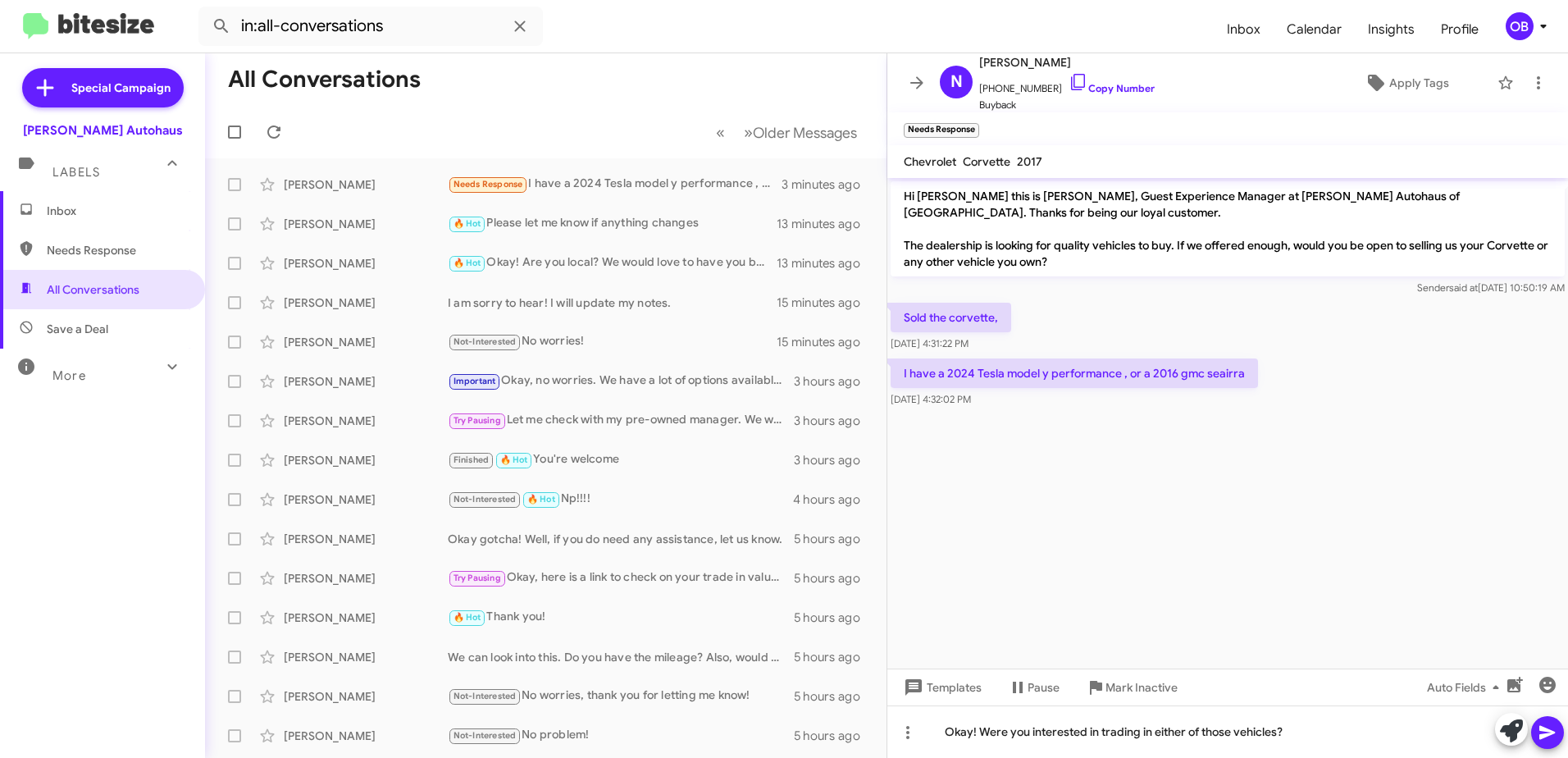
click at [1563, 739] on div at bounding box center [1530, 730] width 69 height 36
click at [1541, 729] on icon at bounding box center [1547, 732] width 16 height 14
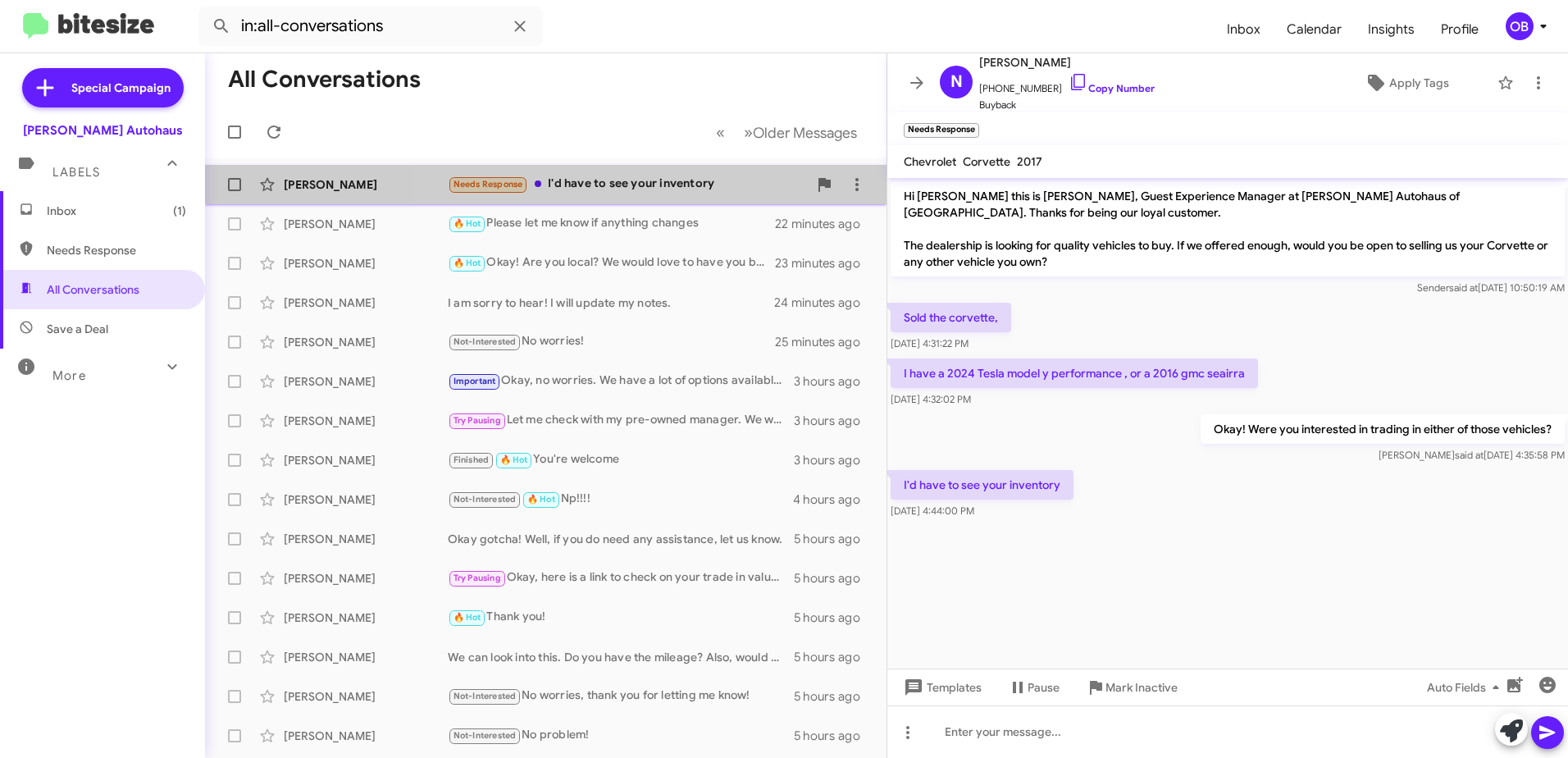
click at [653, 191] on div "Needs Response I'd have to see your inventory" at bounding box center [628, 184] width 360 height 19
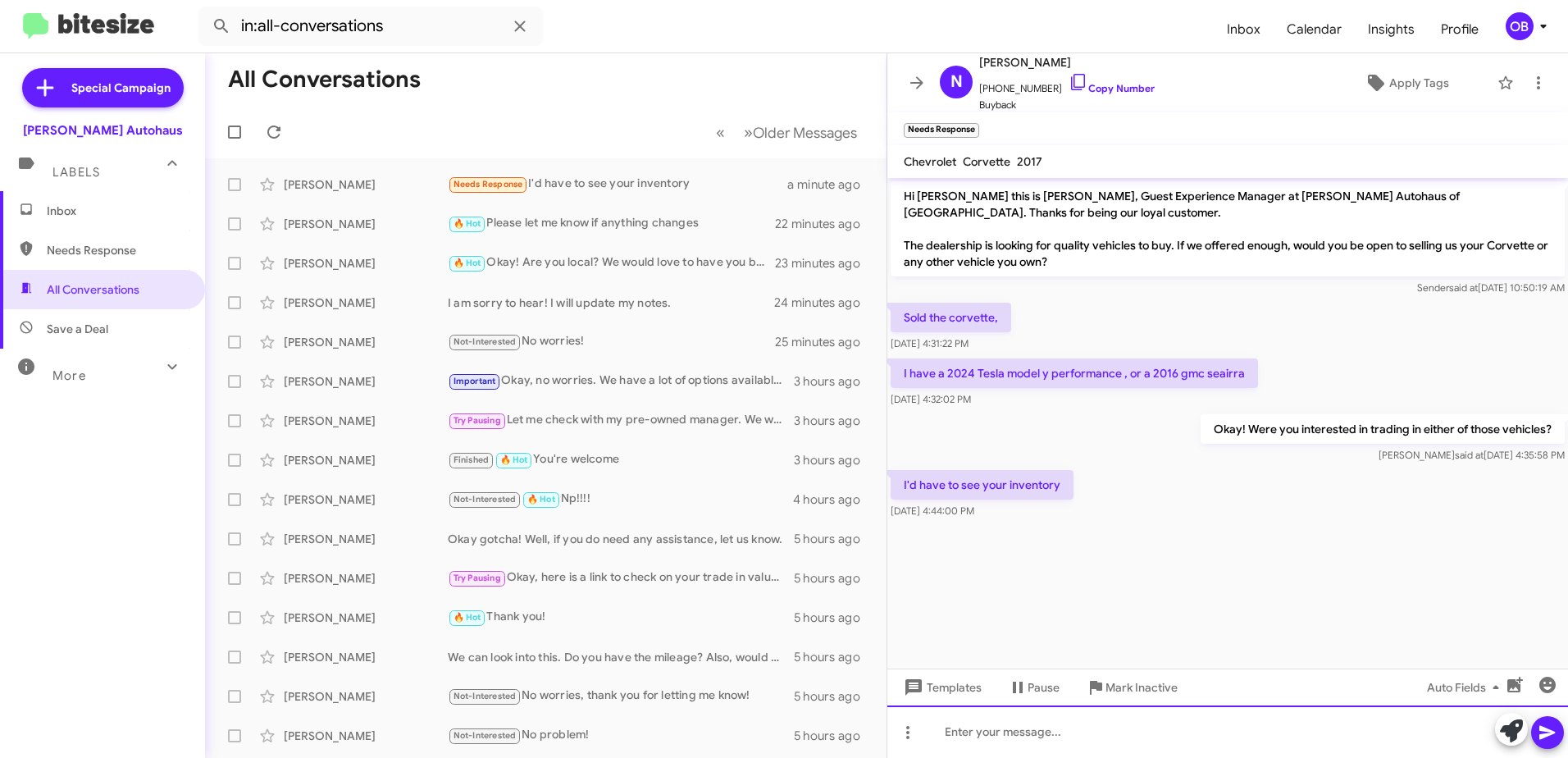
click at [1008, 749] on div at bounding box center [1228, 731] width 681 height 52
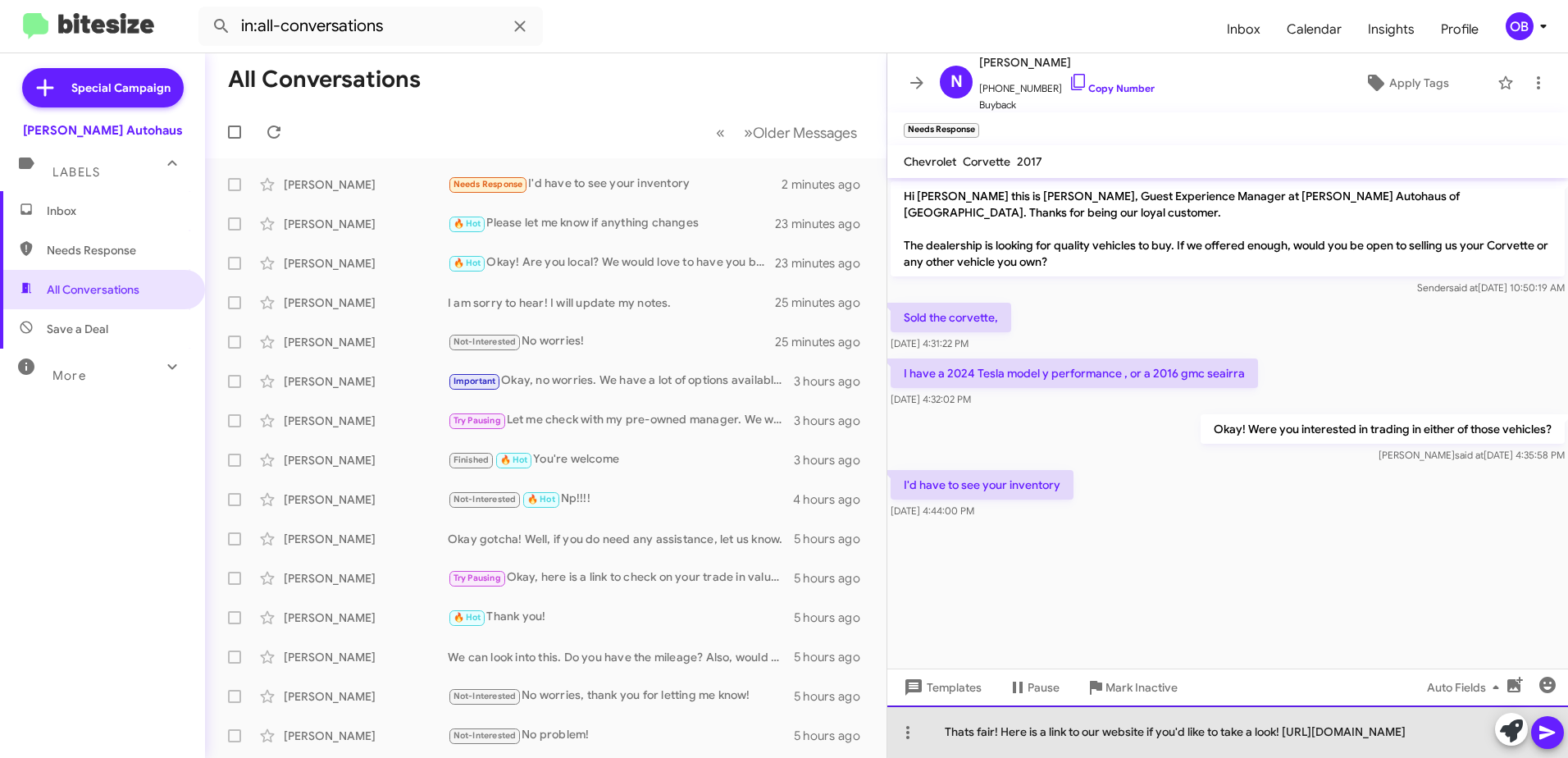
click at [1243, 722] on div "Thats fair! Here is a link to our website if you'd like to take a look! [URL][D…" at bounding box center [1228, 731] width 681 height 52
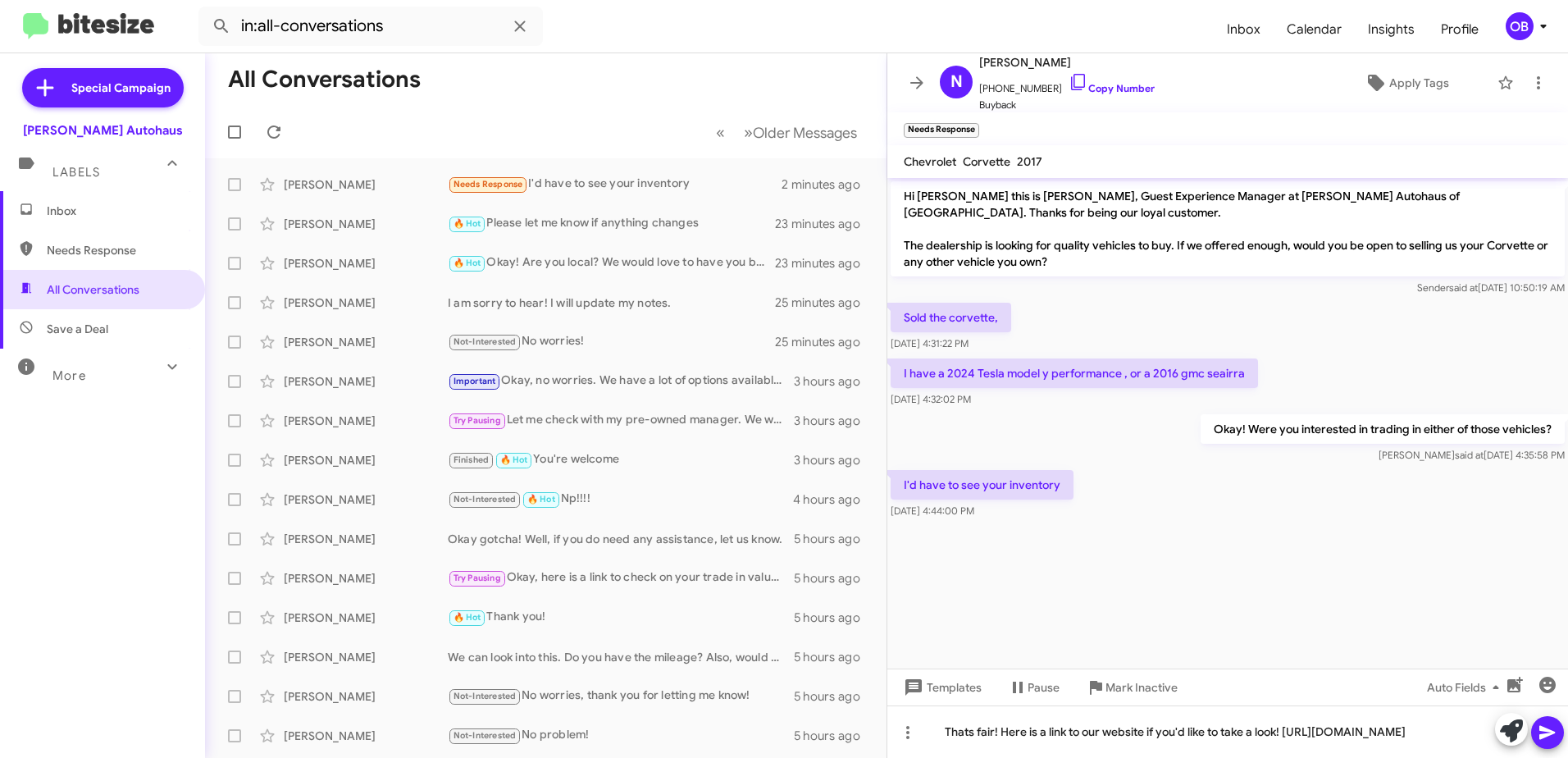
click at [1557, 734] on button at bounding box center [1547, 731] width 32 height 32
